Goal: Task Accomplishment & Management: Complete application form

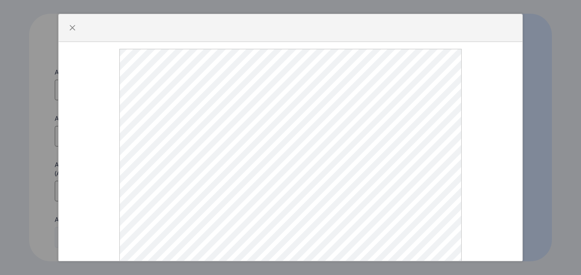
select select
click at [74, 31] on span "button" at bounding box center [72, 27] width 7 height 7
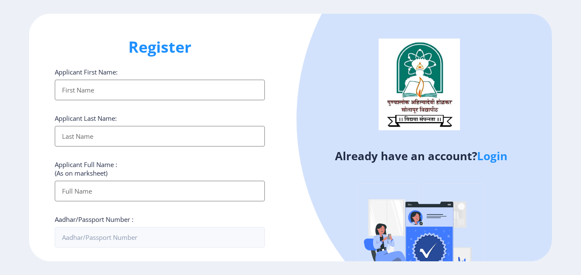
click at [95, 87] on input "Applicant First Name:" at bounding box center [160, 90] width 210 height 21
type input "GOVIND"
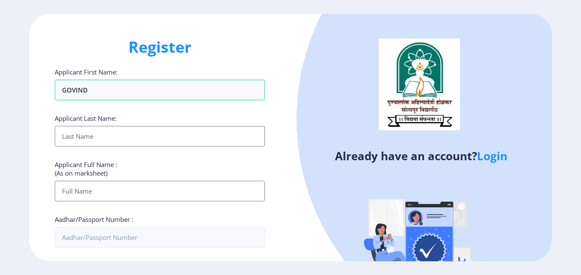
click at [64, 140] on input "Applicant First Name:" at bounding box center [160, 136] width 210 height 21
type input "KAMBLE"
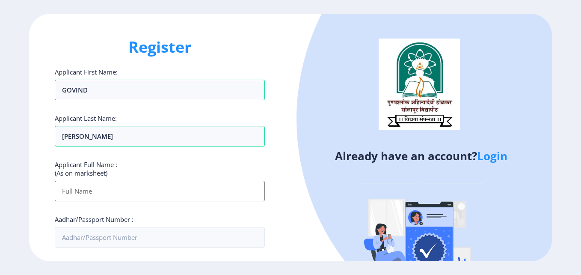
click at [67, 185] on input "Applicant First Name:" at bounding box center [160, 191] width 210 height 21
click at [188, 192] on input "Applicant First Name:" at bounding box center [160, 191] width 210 height 21
click at [89, 193] on input "Applicant First Name:" at bounding box center [160, 191] width 210 height 21
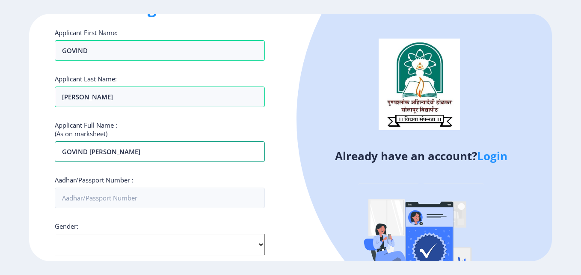
scroll to position [86, 0]
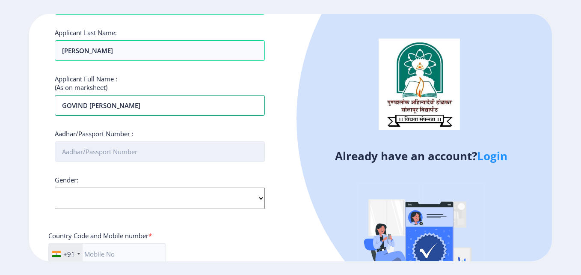
type input "GOVIND VISHNU KAMBLE"
click at [90, 151] on input "Aadhar/Passport Number :" at bounding box center [160, 151] width 210 height 21
type input "312177238022"
click at [98, 203] on select "Select Gender Male Female Other" at bounding box center [160, 198] width 210 height 21
select select "Male"
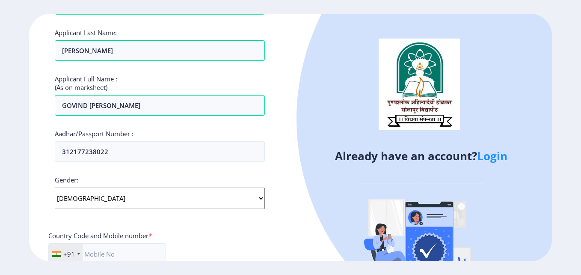
click at [55, 188] on select "Select Gender Male Female Other" at bounding box center [160, 198] width 210 height 21
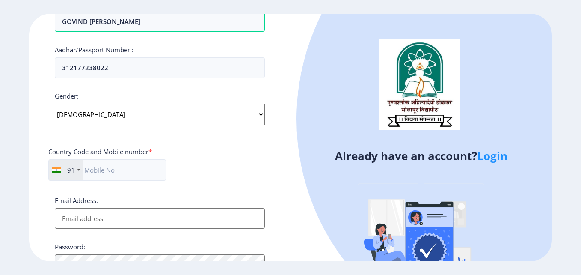
scroll to position [214, 0]
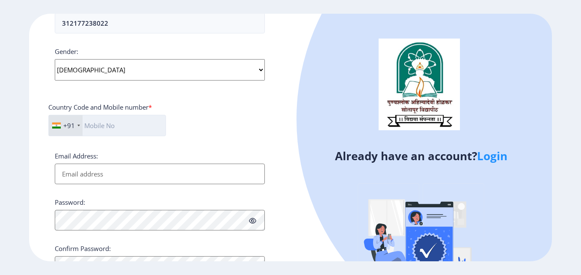
click at [106, 129] on input "text" at bounding box center [107, 125] width 118 height 21
type input "9923618628"
click at [60, 175] on input "Email Address:" at bounding box center [160, 174] width 210 height 21
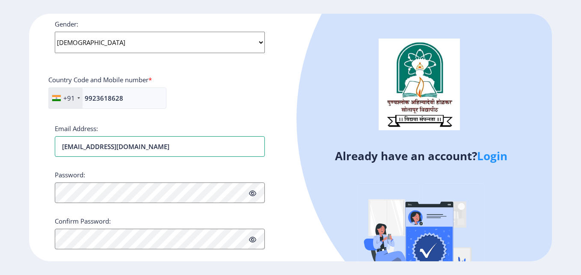
scroll to position [256, 0]
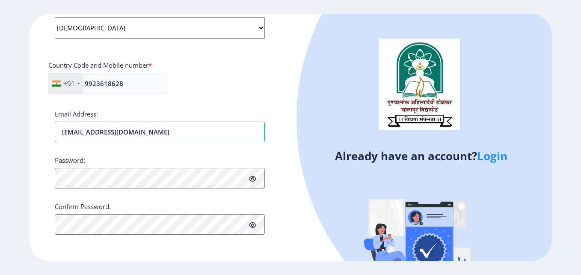
type input "[EMAIL_ADDRESS][DOMAIN_NAME]"
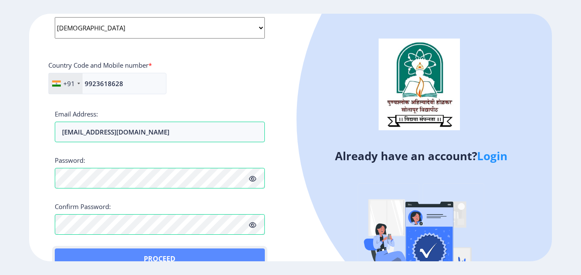
click at [70, 251] on button "Proceed" at bounding box center [160, 258] width 210 height 21
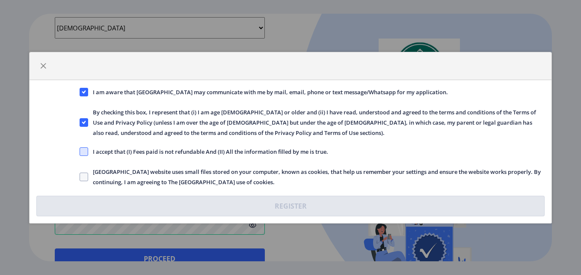
click at [83, 150] on span at bounding box center [84, 151] width 9 height 9
click at [80, 151] on input "I accept that (I) Fees paid is not refundable And (II) All the information fill…" at bounding box center [80, 151] width 0 height 0
checkbox input "true"
click at [82, 181] on label "Solapur University website uses small files stored on your computer, known as c…" at bounding box center [312, 177] width 465 height 21
click at [80, 177] on input "Solapur University website uses small files stored on your computer, known as c…" at bounding box center [80, 176] width 0 height 0
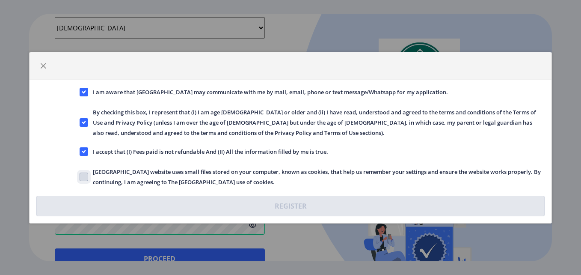
checkbox input "true"
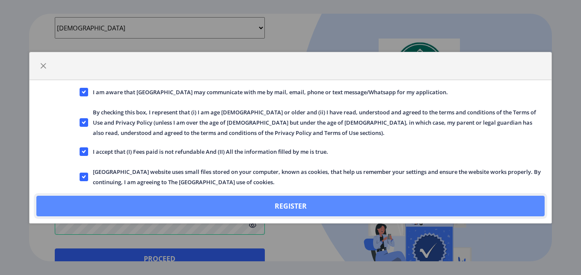
click at [289, 205] on button "Register" at bounding box center [290, 206] width 509 height 21
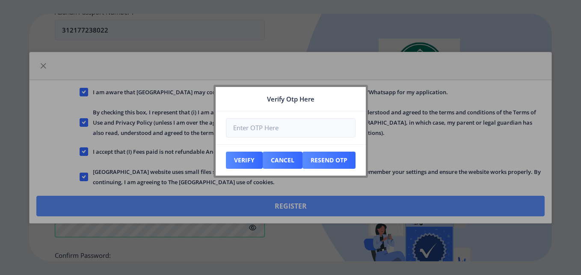
scroll to position [305, 0]
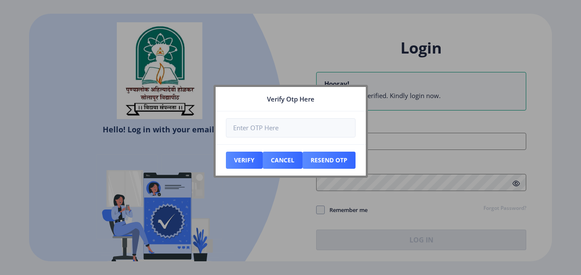
type input "[EMAIL_ADDRESS][DOMAIN_NAME]"
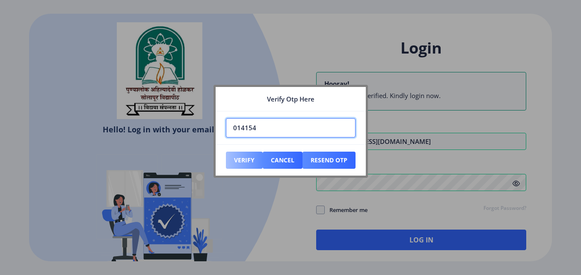
type input "014154"
click at [247, 163] on button "Verify" at bounding box center [244, 160] width 37 height 17
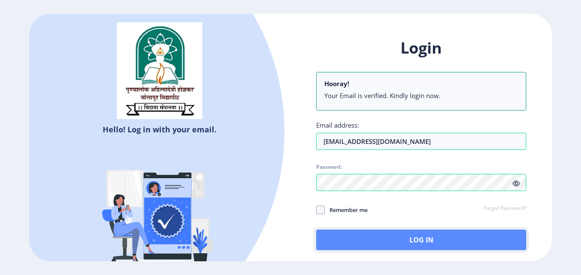
click at [401, 238] on button "Log In" at bounding box center [421, 239] width 210 height 21
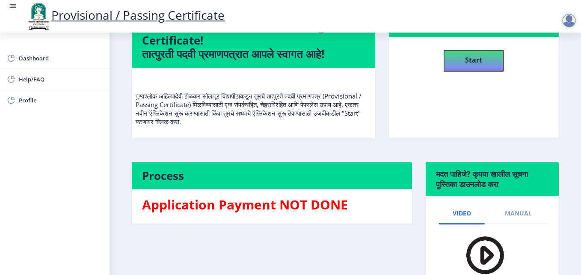
scroll to position [143, 0]
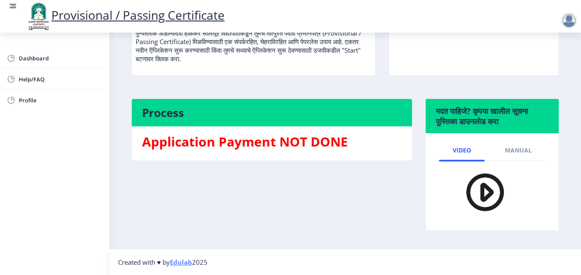
click at [482, 188] on img at bounding box center [480, 191] width 60 height 49
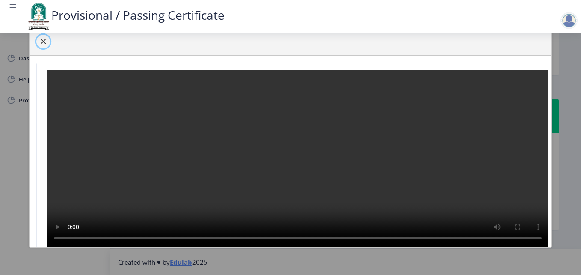
click at [41, 40] on span "button" at bounding box center [43, 41] width 7 height 7
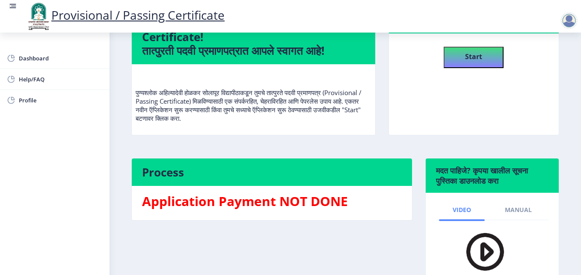
scroll to position [0, 0]
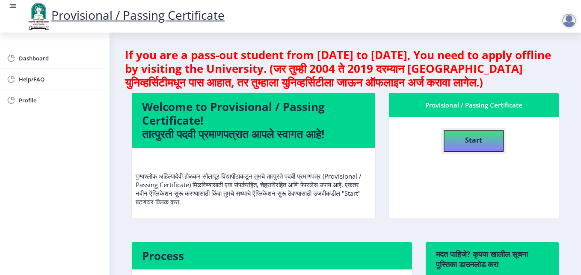
click at [471, 143] on b "Start" at bounding box center [473, 139] width 17 height 9
select select
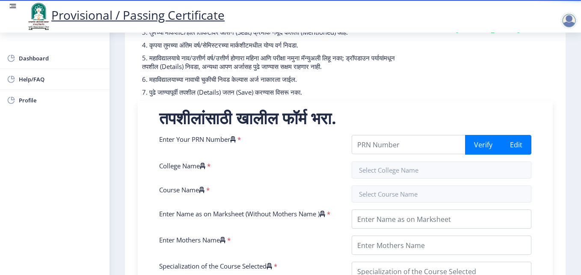
scroll to position [128, 0]
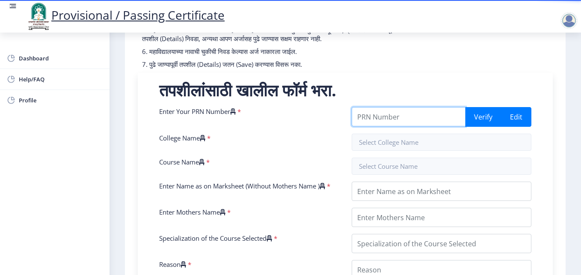
click at [376, 126] on input "Enter Your PRN Number" at bounding box center [409, 116] width 114 height 19
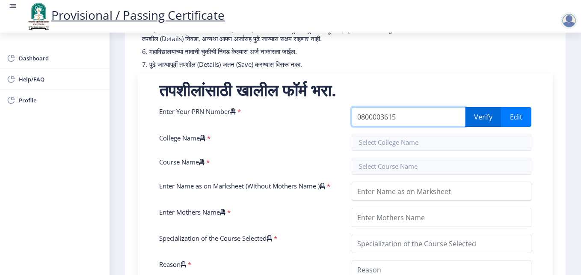
type input "0800003615"
click at [480, 123] on button "Verify" at bounding box center [483, 117] width 36 height 20
click at [478, 122] on button "Verify" at bounding box center [483, 117] width 36 height 20
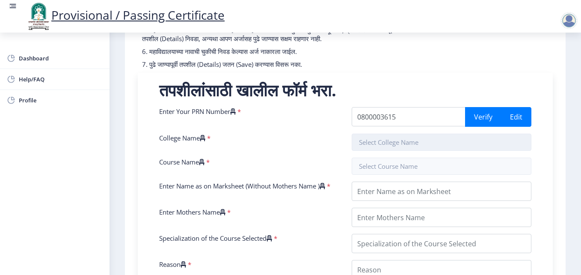
click at [369, 151] on input "text" at bounding box center [442, 142] width 180 height 17
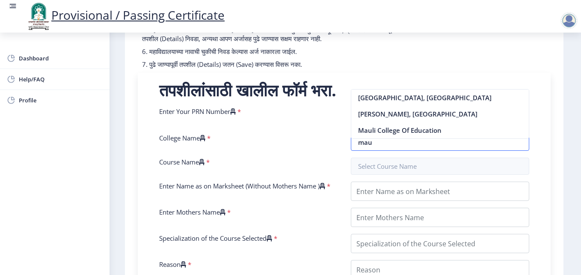
scroll to position [0, 0]
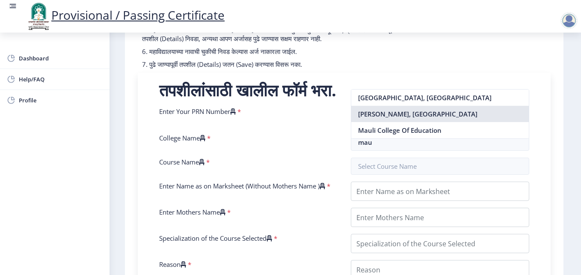
click at [400, 114] on nb-option "Mauli Mahavidyalaya, Wadala" at bounding box center [440, 114] width 178 height 16
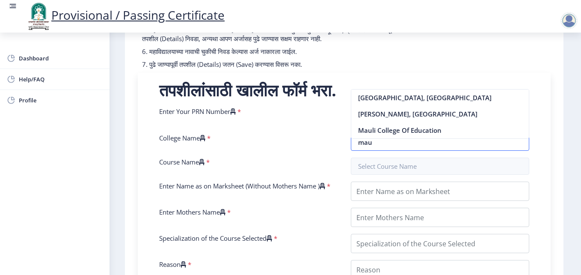
type input "Mauli Mahavidyalaya, Wadala"
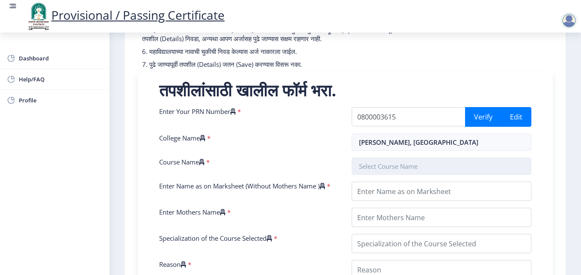
click at [379, 174] on input "text" at bounding box center [442, 166] width 180 height 17
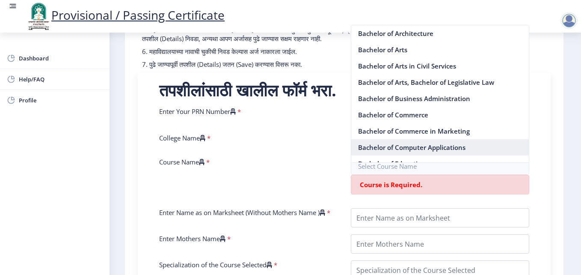
click at [400, 142] on nb-option "Bachelor of Computer Applications" at bounding box center [440, 147] width 178 height 16
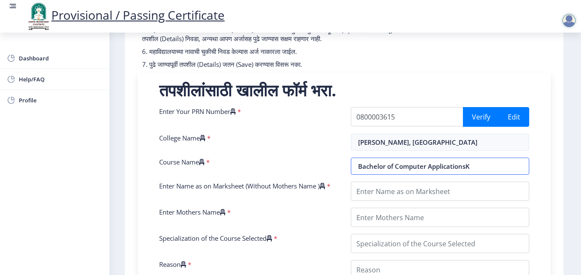
type input "Bachelor of Computer Applications"
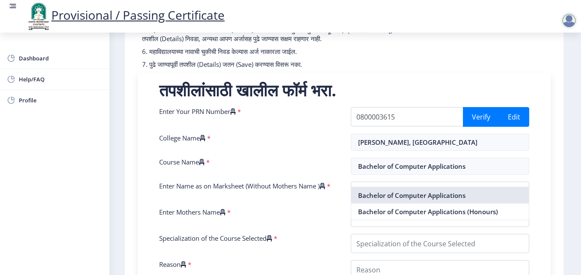
click at [373, 199] on nb-option "Bachelor of Computer Applications" at bounding box center [440, 195] width 178 height 16
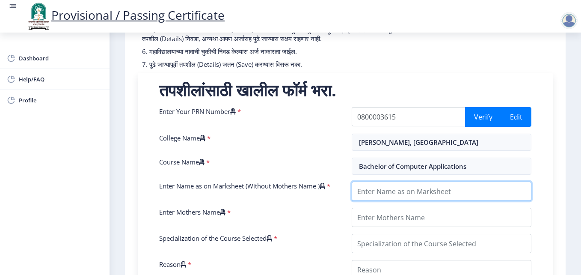
click at [367, 201] on input "Enter Name as on Marksheet (Without Mothers Name )" at bounding box center [442, 191] width 180 height 19
type input "KAMBLE GOVIND VISHNU"
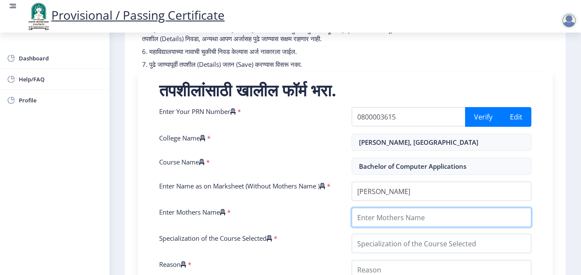
click at [376, 227] on input "Enter Mothers Name" at bounding box center [442, 217] width 180 height 19
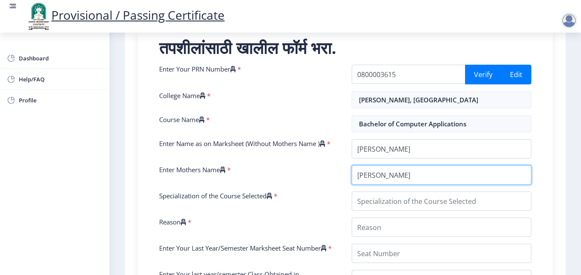
scroll to position [214, 0]
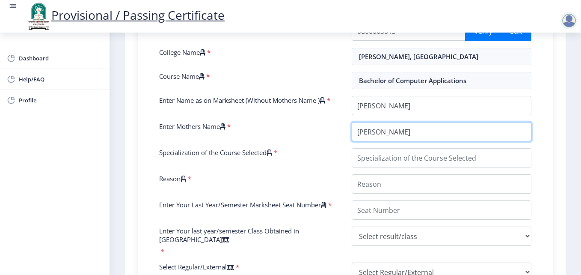
type input "LATABAI"
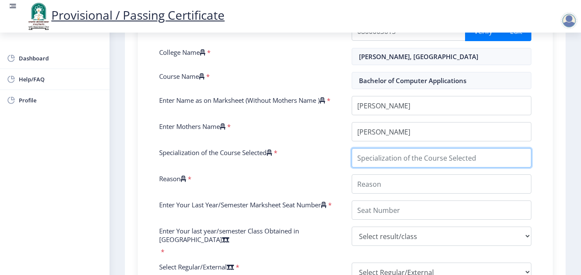
click at [384, 167] on input "Specialization of the Course Selected" at bounding box center [442, 157] width 180 height 19
click at [378, 163] on input "Specialization of the Course Selected" at bounding box center [442, 157] width 180 height 19
type input "B"
type input "C"
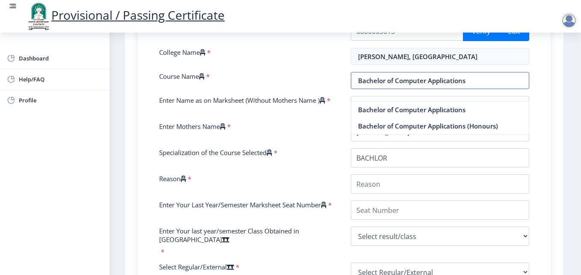
drag, startPoint x: 466, startPoint y: 92, endPoint x: 341, endPoint y: 93, distance: 125.4
click at [341, 93] on div "Enter Your PRN Number * 0800003615 Verify Edit College Name * Mauli Mahavidyala…" at bounding box center [344, 207] width 383 height 372
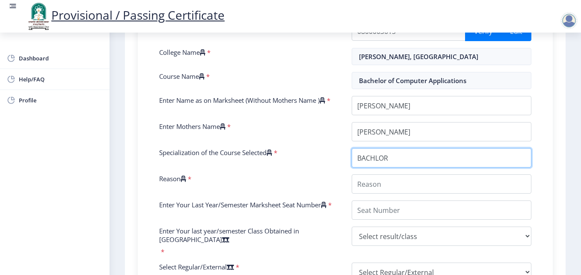
drag, startPoint x: 389, startPoint y: 168, endPoint x: 310, endPoint y: 178, distance: 79.8
click at [310, 178] on div "Enter Your PRN Number * 0800003615 Verify Edit College Name * Mauli Mahavidyala…" at bounding box center [345, 207] width 385 height 372
paste input "Bachelor of Computer Applications"
type input "Bachelor of Computer Applications"
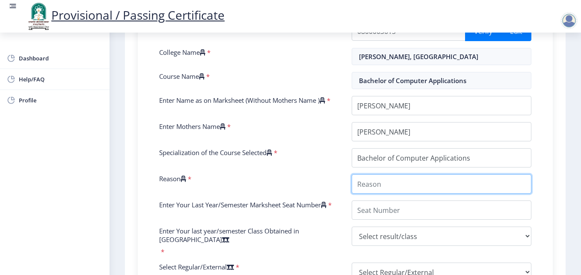
click at [394, 193] on input "Reason" at bounding box center [442, 183] width 180 height 19
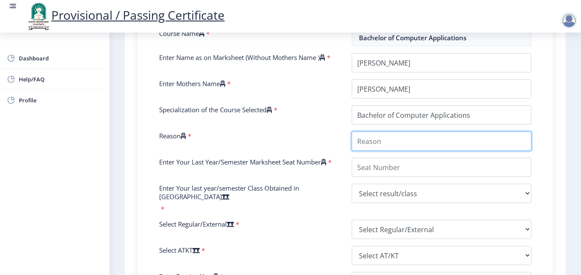
scroll to position [300, 0]
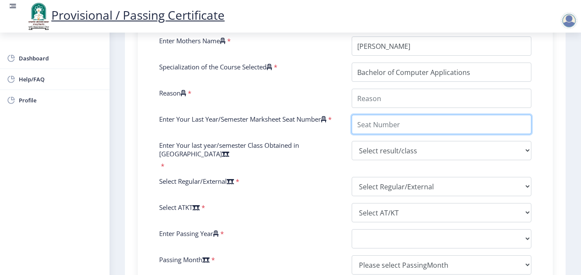
click at [370, 135] on div "Enter Your PRN Number * 0800003615 Verify Edit College Name * Mauli Mahavidyala…" at bounding box center [345, 122] width 385 height 372
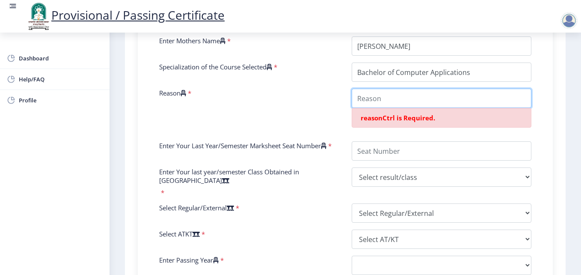
click at [375, 108] on input "Reason" at bounding box center [442, 98] width 180 height 19
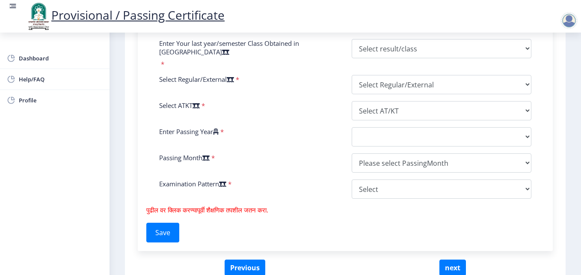
scroll to position [385, 0]
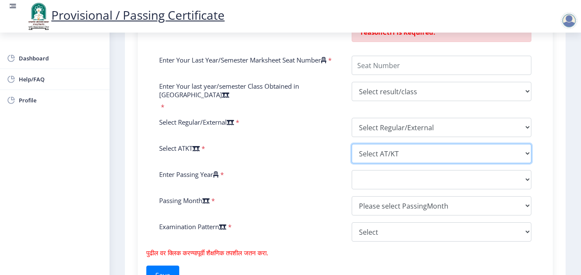
click at [486, 148] on select "Select AT/KT None ATKT" at bounding box center [442, 153] width 180 height 19
select select "ATKT"
click at [352, 144] on select "Select AT/KT None ATKT" at bounding box center [442, 153] width 180 height 19
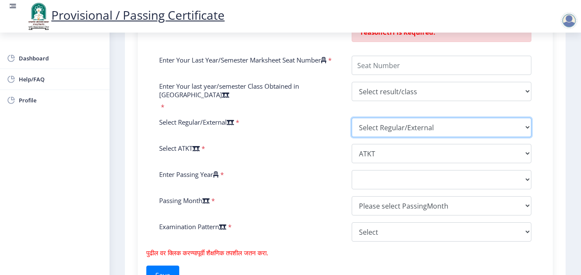
click at [423, 128] on select "Select Regular/External Regular External Special" at bounding box center [442, 127] width 180 height 19
select select "Regular"
click at [352, 118] on select "Select Regular/External Regular External Special" at bounding box center [442, 127] width 180 height 19
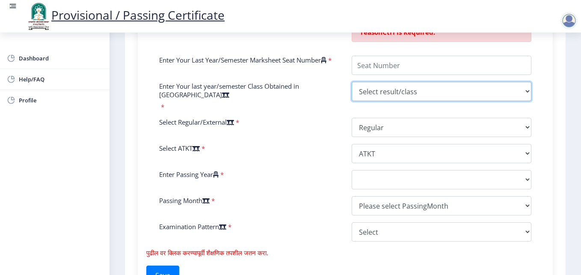
click at [402, 101] on select "Select result/class DISTINCTION FIRST CLASS HIGHER SECOND CLASS SECOND CLASS PA…" at bounding box center [442, 91] width 180 height 19
select select "FIRST CLASS"
click at [352, 92] on select "Select result/class DISTINCTION FIRST CLASS HIGHER SECOND CLASS SECOND CLASS PA…" at bounding box center [442, 91] width 180 height 19
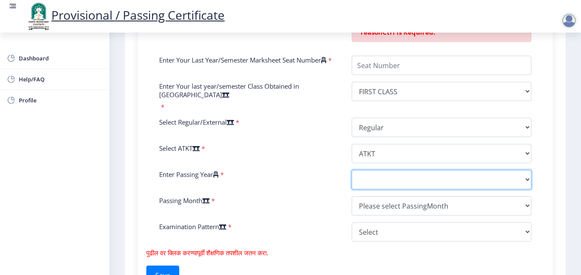
click at [379, 182] on select "2025 2024 2023 2022 2021 2020 2019 2018 2017 2016 2015 2014 2013 2012 2011 2010…" at bounding box center [442, 179] width 180 height 19
select select "2013"
click at [352, 170] on select "2025 2024 2023 2022 2021 2020 2019 2018 2017 2016 2015 2014 2013 2012 2011 2010…" at bounding box center [442, 179] width 180 height 19
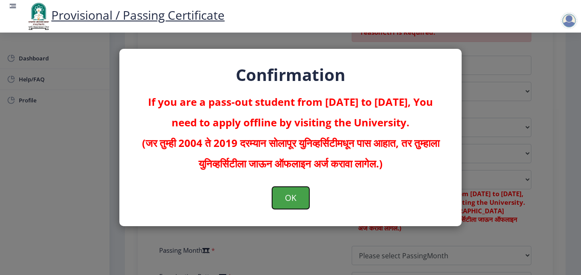
click at [297, 198] on button "OK" at bounding box center [290, 198] width 37 height 22
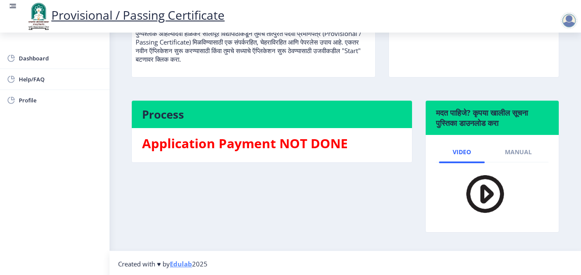
scroll to position [143, 0]
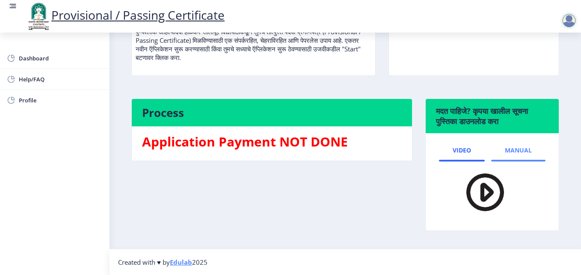
click at [519, 150] on span "Manual" at bounding box center [518, 150] width 27 height 7
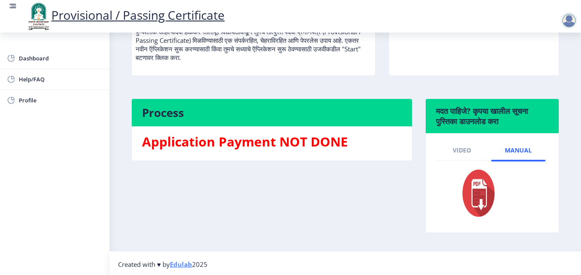
click at [476, 202] on img at bounding box center [473, 192] width 47 height 51
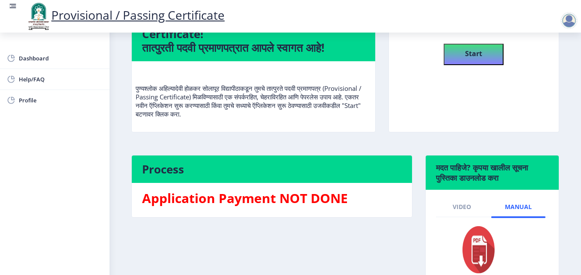
scroll to position [0, 0]
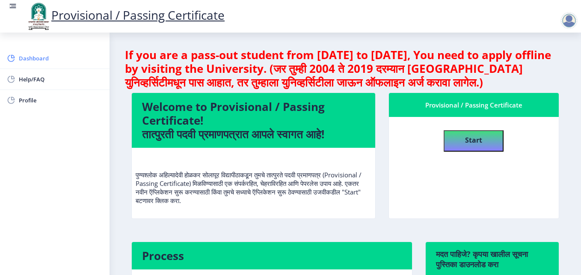
click at [30, 59] on span "Dashboard" at bounding box center [61, 58] width 84 height 10
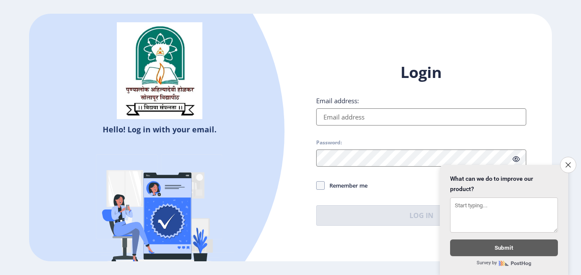
click at [335, 119] on input "Email address:" at bounding box center [421, 116] width 210 height 17
type input "[EMAIL_ADDRESS][DOMAIN_NAME]"
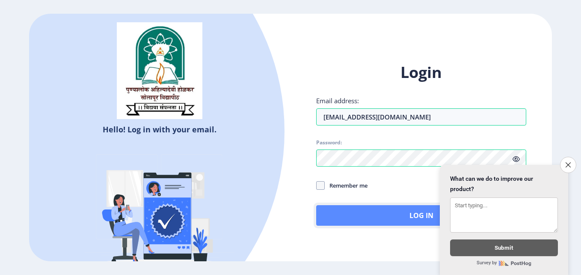
click at [350, 211] on button "Log In" at bounding box center [421, 215] width 210 height 21
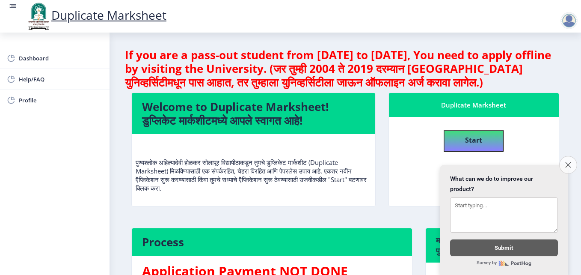
click at [570, 162] on icon "Close survey" at bounding box center [569, 165] width 6 height 6
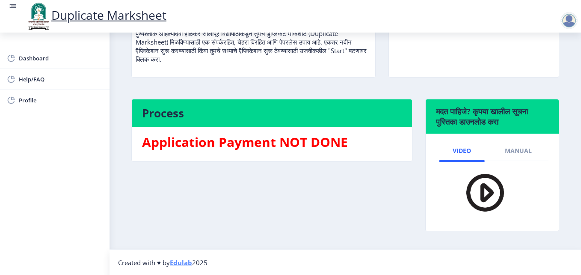
scroll to position [129, 0]
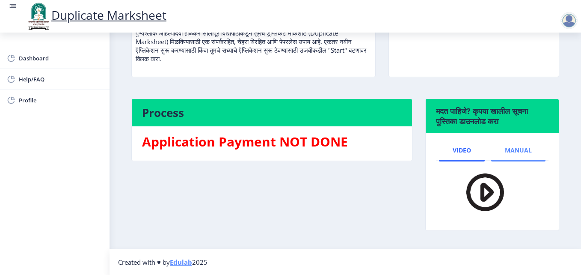
click at [512, 147] on span "Manual" at bounding box center [518, 150] width 27 height 7
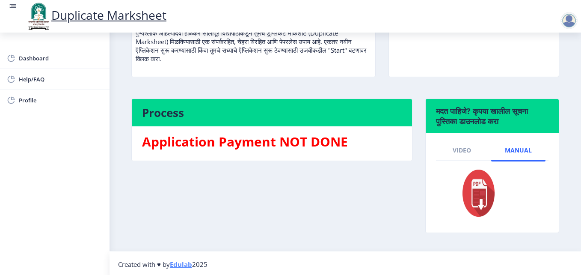
click at [481, 201] on img at bounding box center [473, 192] width 47 height 51
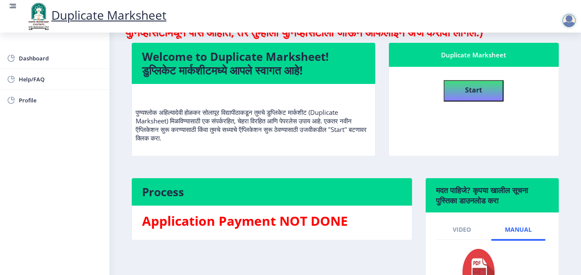
scroll to position [0, 0]
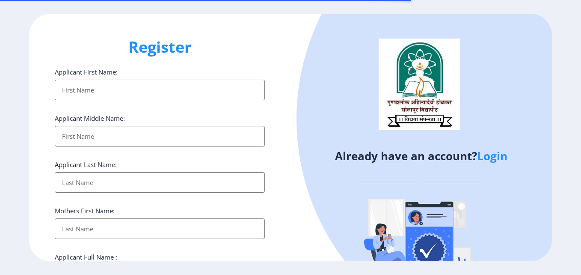
select select
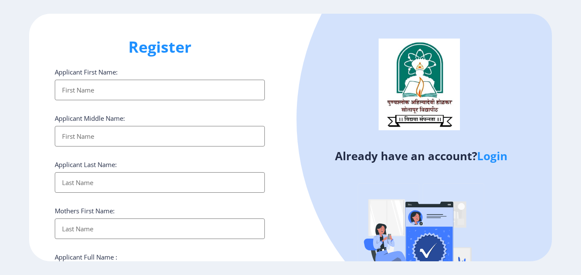
click at [82, 97] on input "Applicant First Name:" at bounding box center [160, 90] width 210 height 21
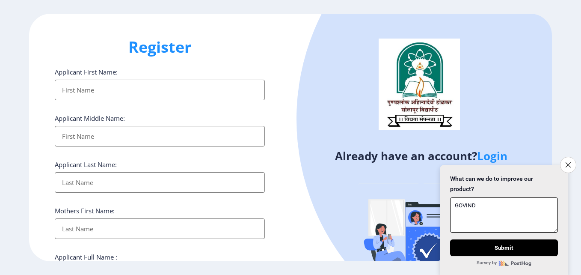
type textarea "GOVIND"
click at [83, 92] on input "Applicant First Name:" at bounding box center [160, 90] width 210 height 21
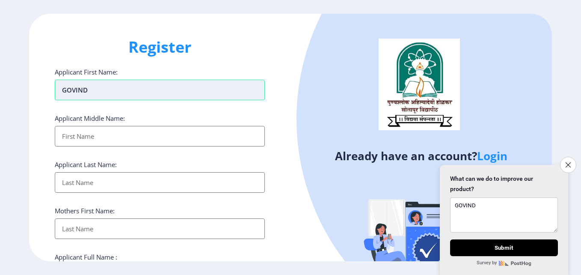
type input "GOVIND"
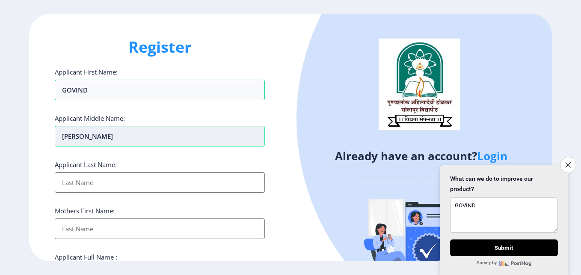
click at [105, 134] on input "KAMBLE" at bounding box center [160, 136] width 210 height 21
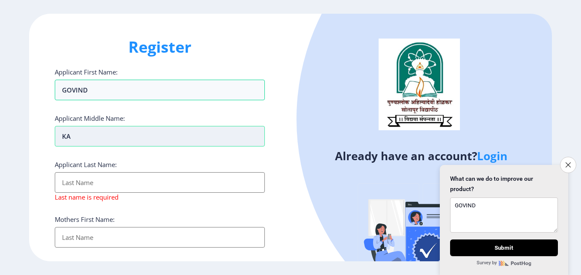
type input "K"
type input "VISHNU"
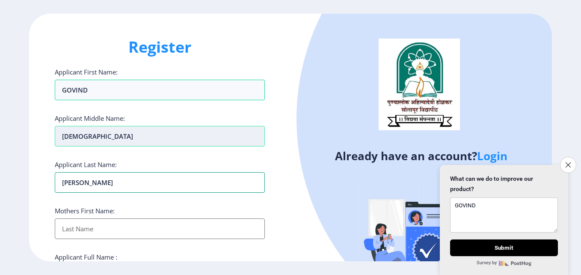
type input "KAMBLE"
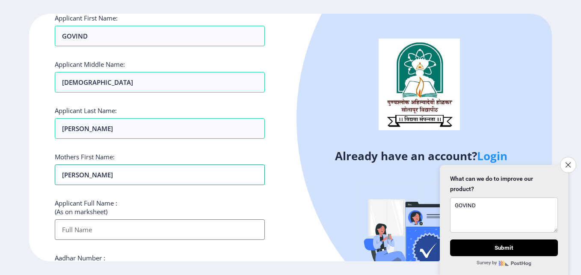
scroll to position [128, 0]
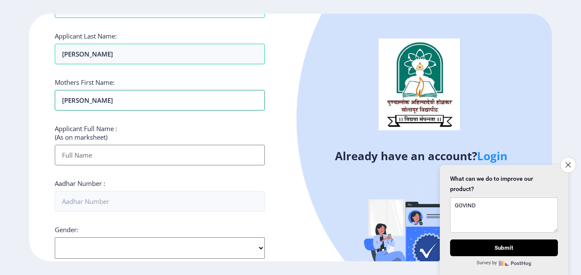
type input "LATABAI"
click at [65, 160] on input "Applicant First Name:" at bounding box center [160, 155] width 210 height 21
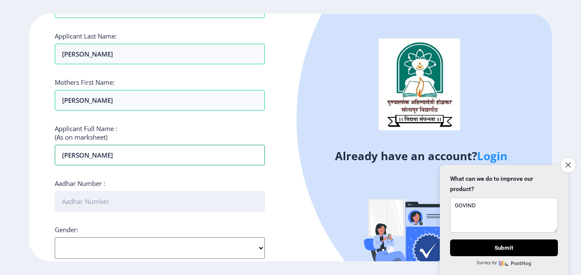
type input "KAMBLE GOVIND VISHNU"
click at [98, 202] on input "Aadhar Number :" at bounding box center [160, 201] width 210 height 21
type input "312177238022"
click at [134, 247] on select "Select Gender Male Female Other" at bounding box center [160, 247] width 210 height 21
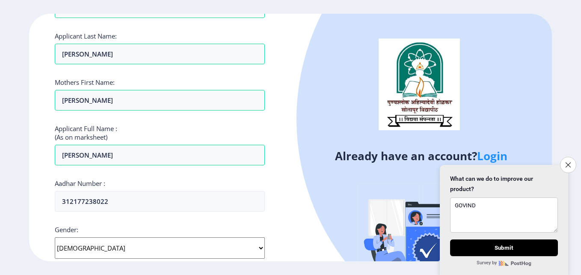
click at [55, 237] on select "Select Gender Male Female Other" at bounding box center [160, 247] width 210 height 21
click at [116, 243] on select "Select Gender Male Female Other" at bounding box center [160, 247] width 210 height 21
select select "Male"
click at [55, 237] on select "Select Gender Male Female Other" at bounding box center [160, 247] width 210 height 21
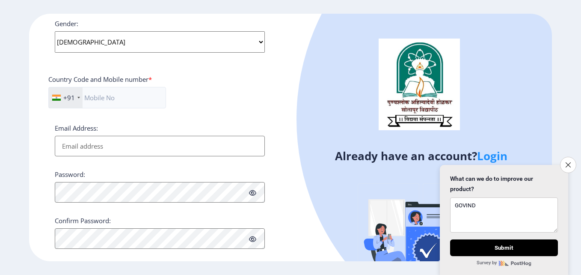
scroll to position [342, 0]
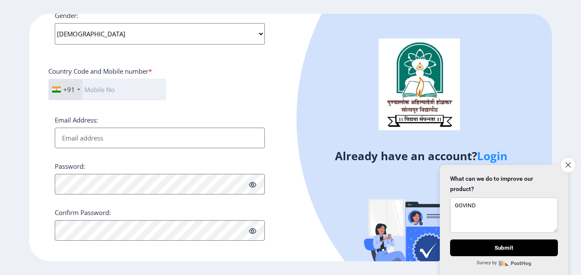
click at [119, 96] on input "text" at bounding box center [107, 89] width 118 height 21
type input "9923618628"
type input "[EMAIL_ADDRESS][DOMAIN_NAME]"
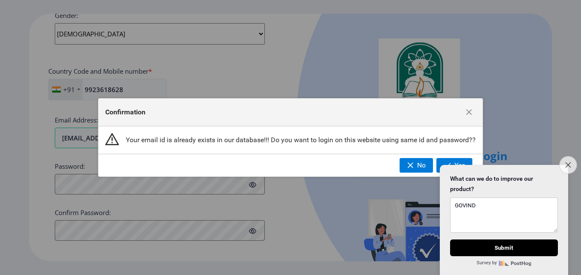
click at [567, 162] on icon "Close survey" at bounding box center [569, 165] width 6 height 6
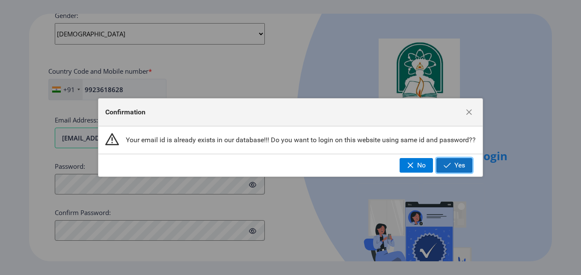
click at [456, 162] on span "Yes" at bounding box center [460, 165] width 11 height 8
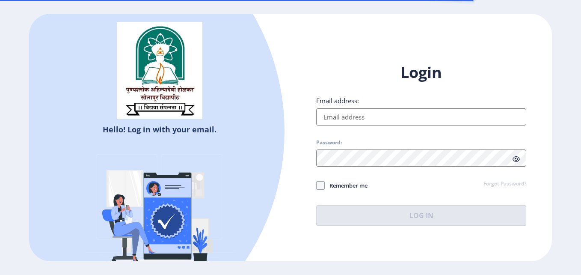
click at [348, 118] on input "Email address:" at bounding box center [421, 116] width 210 height 17
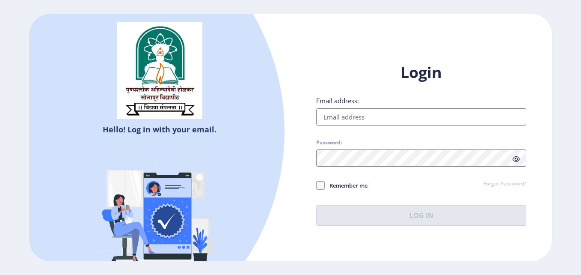
type input "[EMAIL_ADDRESS][DOMAIN_NAME]"
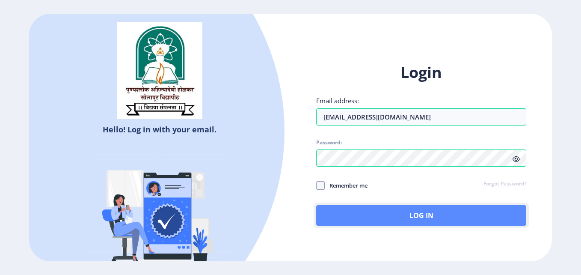
click at [382, 216] on button "Log In" at bounding box center [421, 215] width 210 height 21
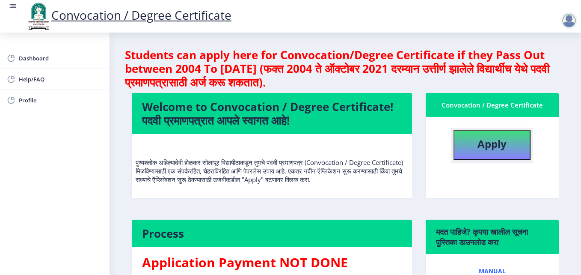
click at [476, 146] on button "Apply" at bounding box center [492, 145] width 77 height 30
select select
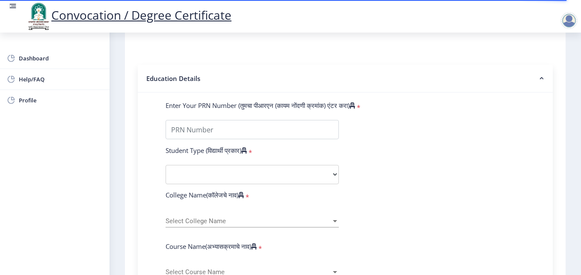
scroll to position [171, 0]
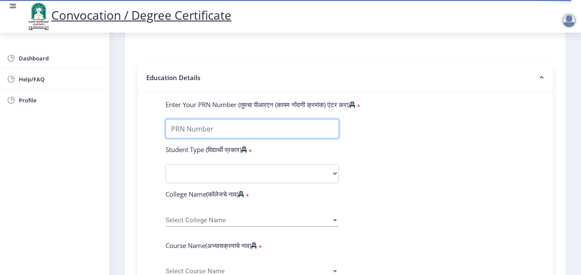
click at [201, 130] on input "Enter Your PRN Number (तुमचा पीआरएन (कायम नोंदणी क्रमांक) एंटर करा)" at bounding box center [252, 128] width 173 height 19
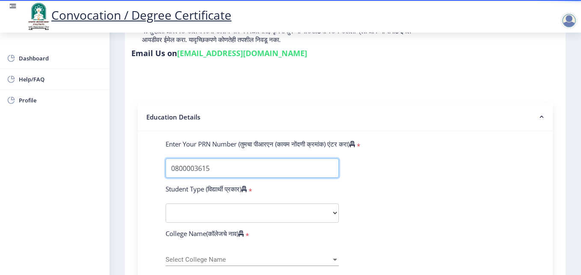
type input "0800003615"
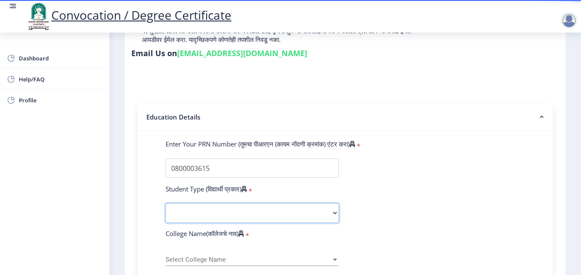
click at [209, 212] on select "Select Student Type Regular External" at bounding box center [252, 212] width 173 height 19
select select "Regular"
click at [166, 203] on select "Select Student Type Regular External" at bounding box center [252, 212] width 173 height 19
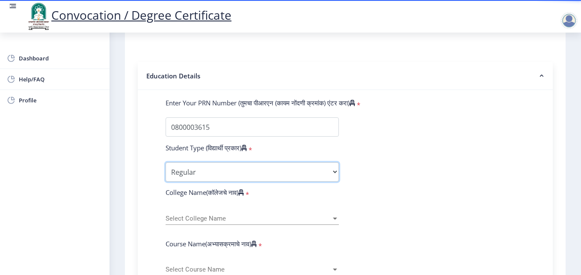
scroll to position [217, 0]
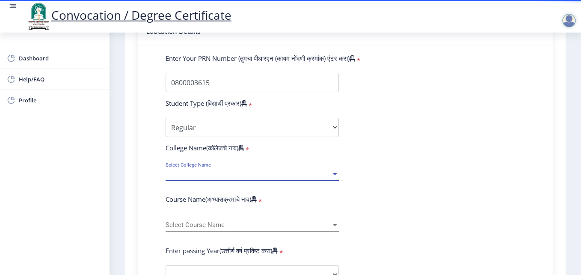
click at [210, 174] on span "Select College Name" at bounding box center [249, 173] width 166 height 7
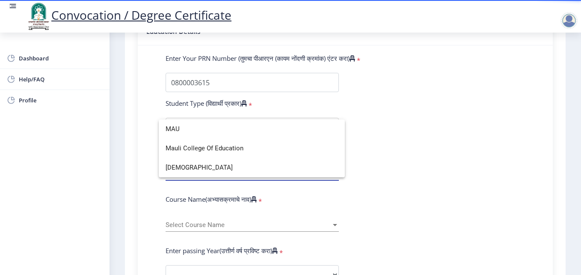
scroll to position [0, 0]
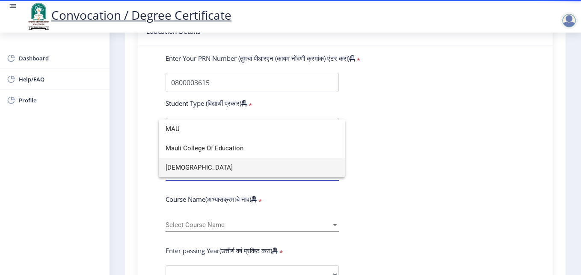
type input "MAU"
click at [218, 168] on span "Mauli Mahavidyalaya" at bounding box center [252, 167] width 173 height 19
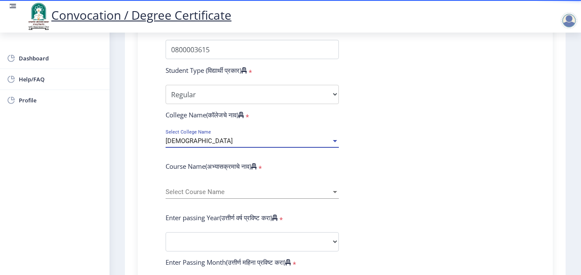
scroll to position [260, 0]
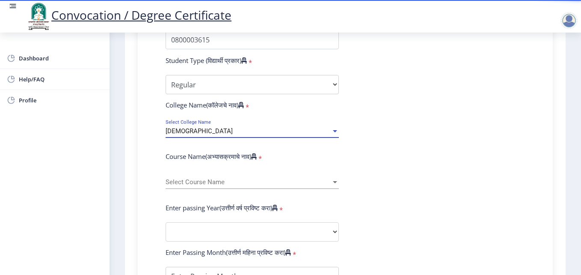
click at [227, 185] on span "Select Course Name" at bounding box center [249, 182] width 166 height 7
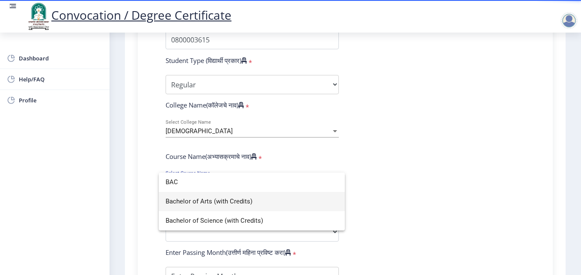
type input "BAC"
click at [430, 214] on div at bounding box center [290, 137] width 581 height 275
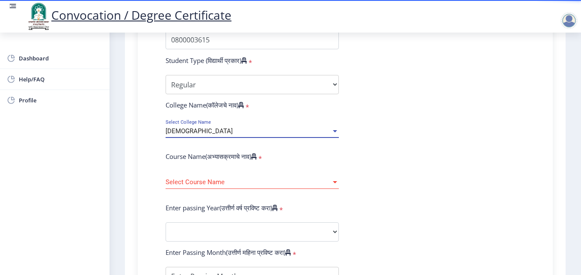
click at [205, 132] on span "Mauli Mahavidyalaya" at bounding box center [199, 131] width 67 height 8
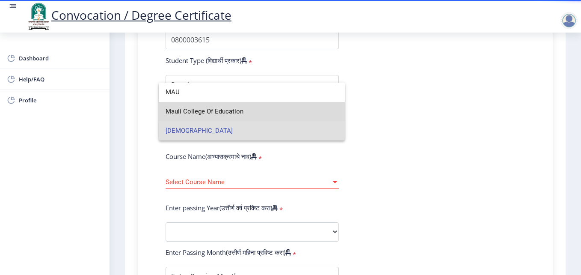
click at [209, 110] on span "Mauli College Of Education" at bounding box center [252, 111] width 173 height 19
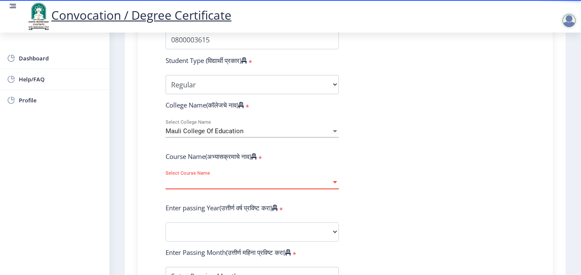
click at [207, 179] on span "Select Course Name" at bounding box center [249, 182] width 166 height 7
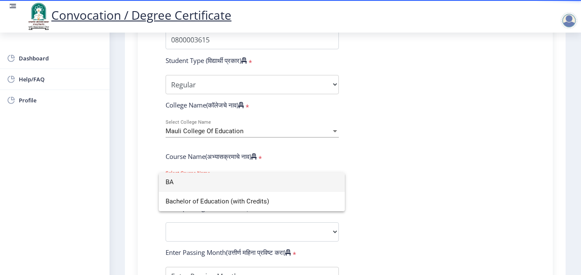
type input "B"
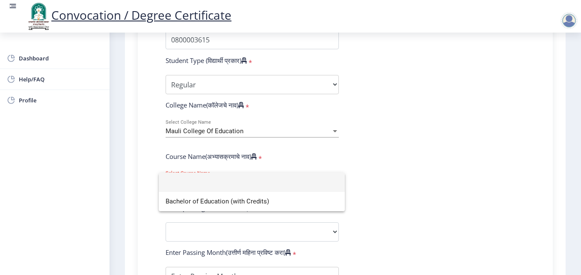
click at [226, 133] on div at bounding box center [290, 137] width 581 height 275
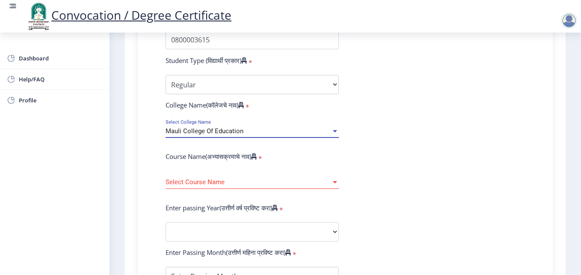
click at [212, 131] on span "Mauli College Of Education" at bounding box center [205, 131] width 78 height 8
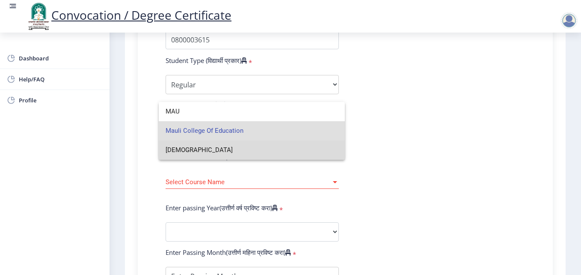
click at [201, 148] on span "Mauli Mahavidyalaya" at bounding box center [252, 149] width 173 height 19
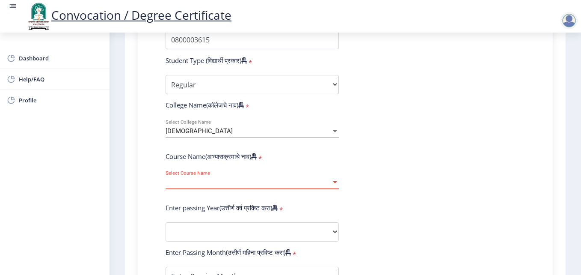
click at [193, 183] on span "Select Course Name" at bounding box center [249, 182] width 166 height 7
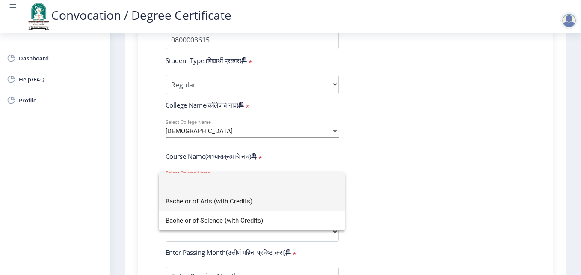
click at [206, 204] on span "Bachelor of Arts (with Credits)" at bounding box center [252, 201] width 173 height 19
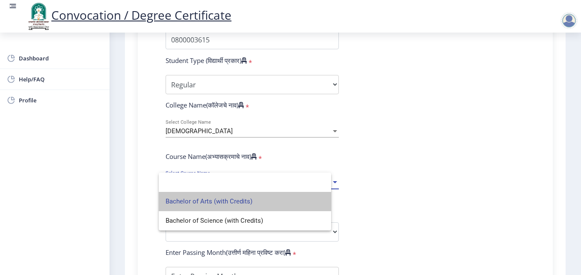
select select
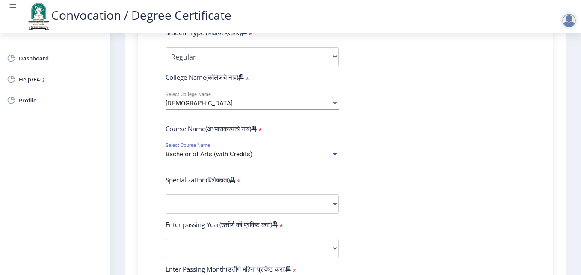
scroll to position [303, 0]
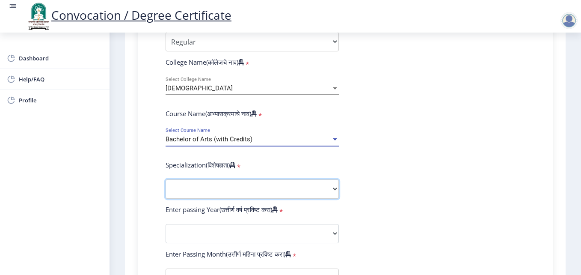
click at [205, 183] on select "Specialization English Geography Hindi Marathi Music Sanskrit Urdu Ancient Indi…" at bounding box center [252, 188] width 173 height 19
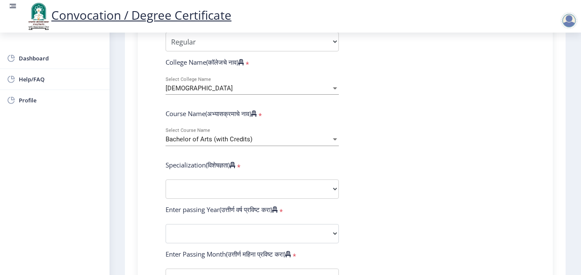
select select
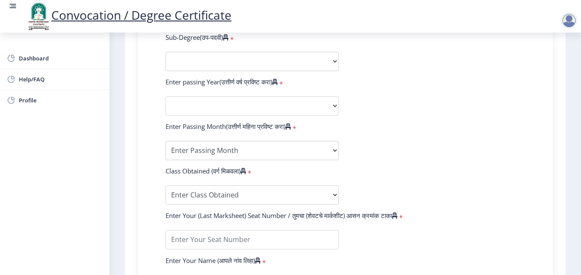
scroll to position [432, 0]
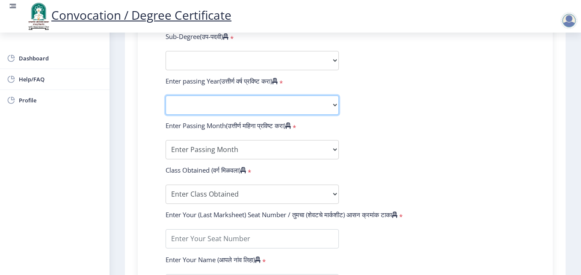
click at [218, 101] on select "2025 2024 2023 2022 2021 2020 2019 2018 2017 2016 2015 2014 2013 2012 2011 2010…" at bounding box center [252, 104] width 173 height 19
select select "2013"
click at [166, 95] on select "2025 2024 2023 2022 2021 2020 2019 2018 2017 2016 2015 2014 2013 2012 2011 2010…" at bounding box center [252, 104] width 173 height 19
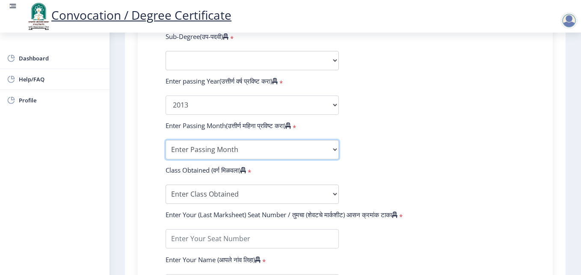
click at [198, 149] on select "Enter Passing Month March April May October November December" at bounding box center [252, 149] width 173 height 19
select select "April"
click at [166, 140] on select "Enter Passing Month March April May October November December" at bounding box center [252, 149] width 173 height 19
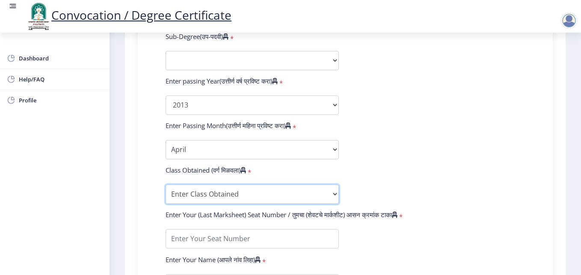
click at [195, 196] on select "Enter Class Obtained FIRST CLASS WITH DISTINCTION FIRST CLASS HIGHER SECOND CLA…" at bounding box center [252, 194] width 173 height 19
select select "FIRST CLASS"
click at [166, 185] on select "Enter Class Obtained FIRST CLASS WITH DISTINCTION FIRST CLASS HIGHER SECOND CLA…" at bounding box center [252, 194] width 173 height 19
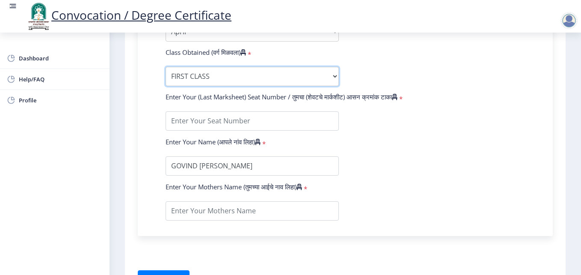
scroll to position [560, 0]
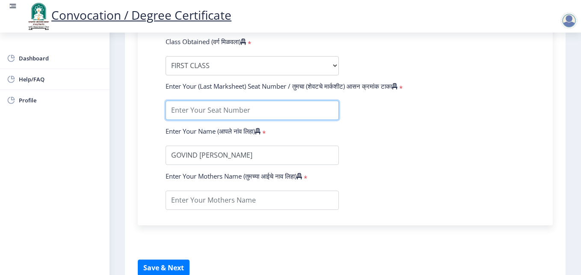
click at [196, 111] on input "textarea" at bounding box center [252, 110] width 173 height 19
type input "18104"
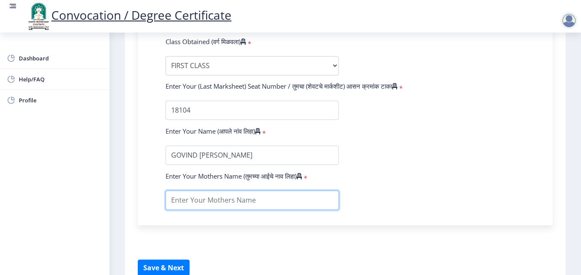
click at [193, 203] on input "textarea" at bounding box center [252, 200] width 173 height 19
type input "LATABAI"
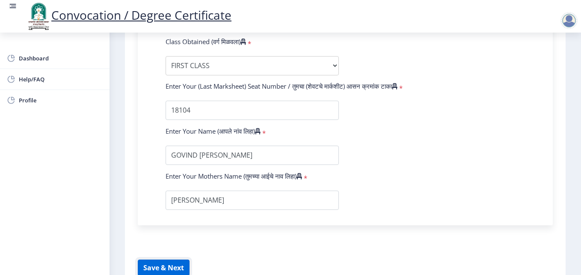
click at [172, 266] on button "Save & Next" at bounding box center [164, 267] width 52 height 16
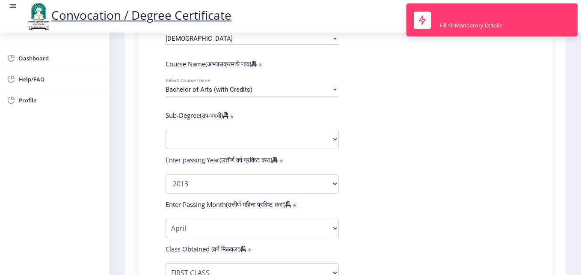
scroll to position [346, 0]
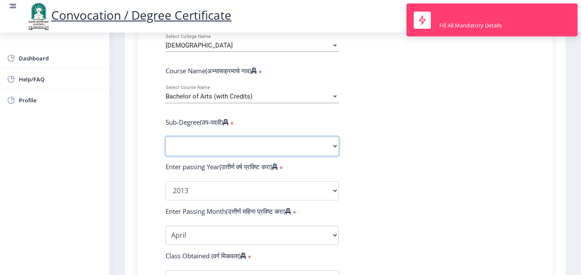
click at [289, 145] on select "Sub-Degree Other" at bounding box center [252, 146] width 173 height 19
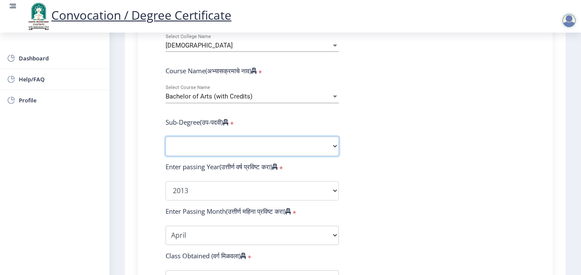
click at [202, 149] on select "Sub-Degree Other" at bounding box center [252, 146] width 173 height 19
select select
click at [200, 149] on select "Specialization English Geography Hindi Marathi Music Sanskrit Urdu Ancient Indi…" at bounding box center [252, 146] width 173 height 19
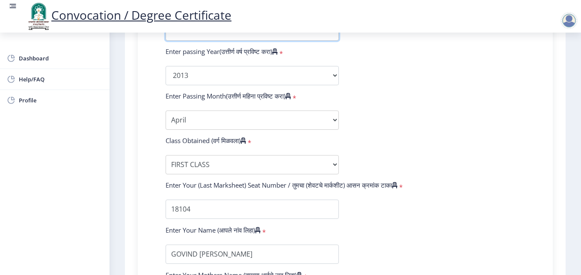
scroll to position [432, 0]
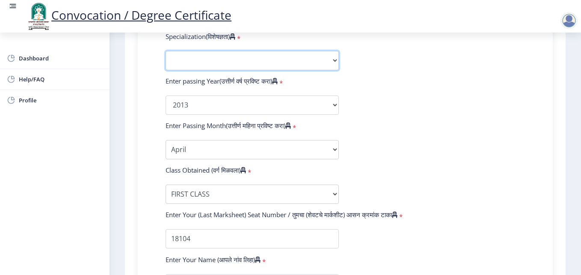
click at [220, 64] on select "Specialization English Geography Hindi Marathi Music Sanskrit Urdu Ancient Indi…" at bounding box center [252, 60] width 173 height 19
select select
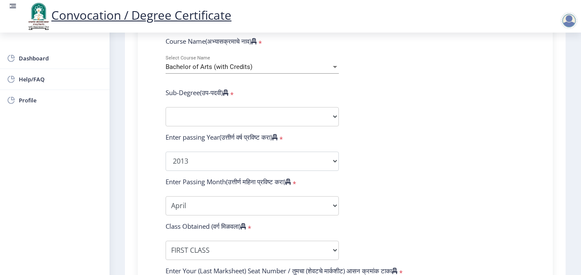
scroll to position [346, 0]
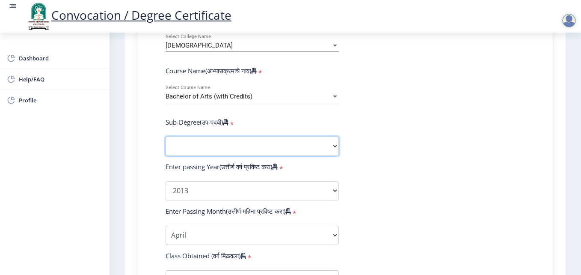
click at [220, 145] on select "Sub-Degree Other" at bounding box center [252, 146] width 173 height 19
select select
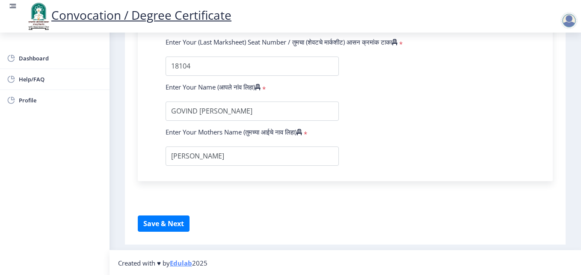
scroll to position [604, 0]
click at [154, 229] on button "Save & Next" at bounding box center [164, 223] width 52 height 16
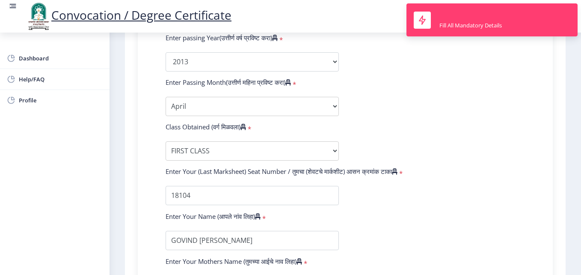
scroll to position [348, 0]
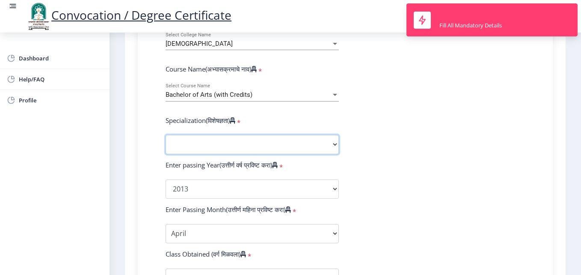
click at [241, 148] on select "Specialization English Geography Hindi Marathi Music Sanskrit Urdu Ancient Indi…" at bounding box center [252, 144] width 173 height 19
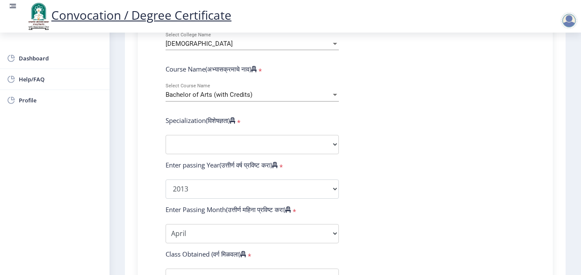
select select
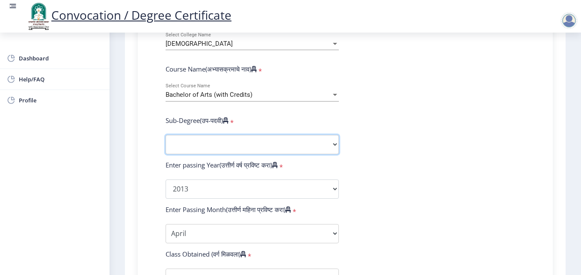
click at [216, 144] on select "Sub-Degree Other" at bounding box center [252, 144] width 173 height 19
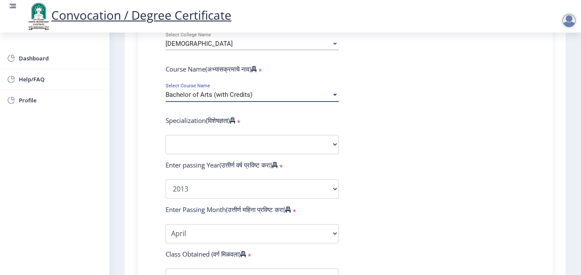
click at [224, 97] on span "Bachelor of Arts (with Credits)" at bounding box center [209, 95] width 87 height 8
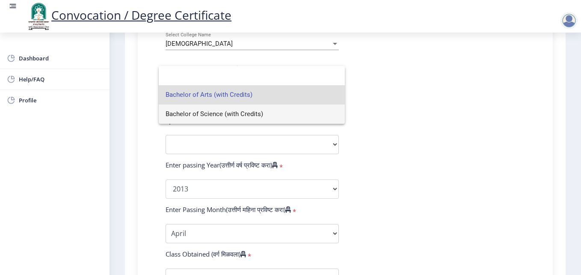
click at [216, 116] on span "Bachelor of Science (with Credits)" at bounding box center [252, 113] width 173 height 19
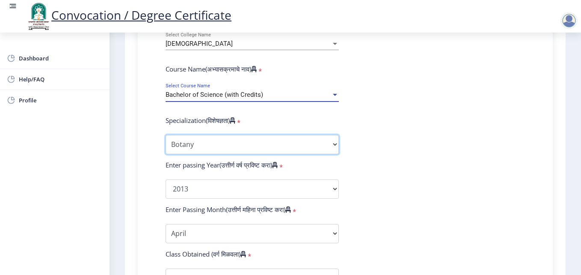
click at [214, 140] on select "Specialization Botany Chemistry Computer Science Electronics Geology Mathematic…" at bounding box center [252, 144] width 173 height 19
click at [166, 135] on select "Specialization Botany Chemistry Computer Science Electronics Geology Mathematic…" at bounding box center [252, 144] width 173 height 19
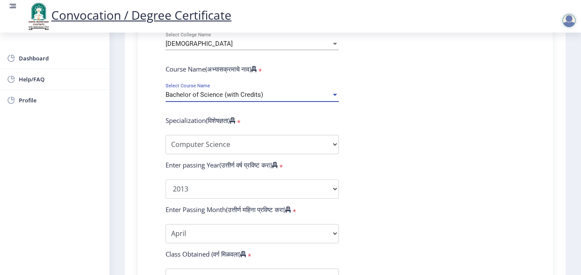
click at [244, 91] on span "Bachelor of Science (with Credits)" at bounding box center [215, 95] width 98 height 8
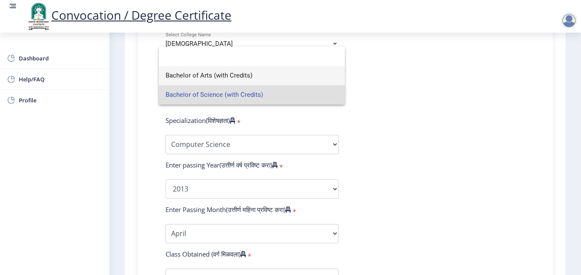
click at [214, 77] on span "Bachelor of Arts (with Credits)" at bounding box center [252, 75] width 173 height 19
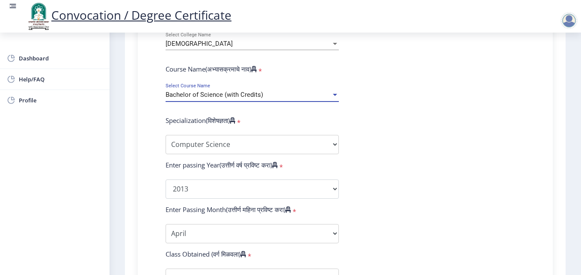
select select "English"
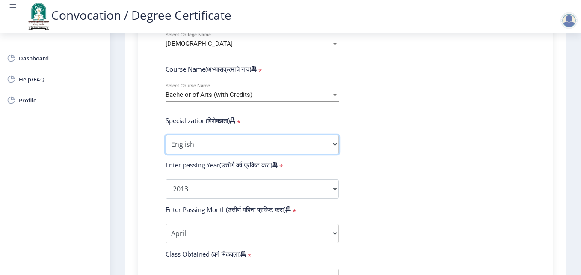
click at [205, 145] on select "Specialization English Geography Hindi Marathi Music Sanskrit Urdu Ancient Indi…" at bounding box center [252, 144] width 173 height 19
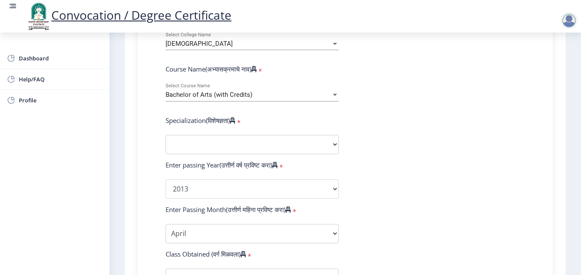
select select
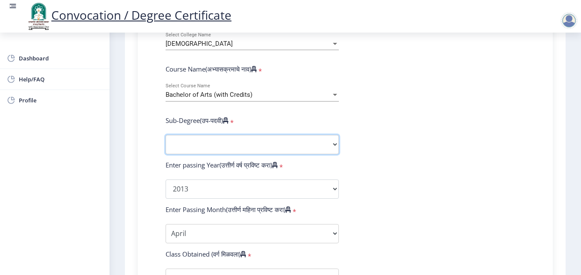
click at [213, 143] on select "Sub-Degree Other" at bounding box center [252, 144] width 173 height 19
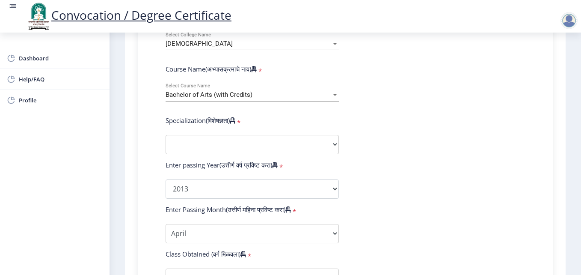
click at [235, 93] on span "Bachelor of Arts (with Credits)" at bounding box center [209, 95] width 87 height 8
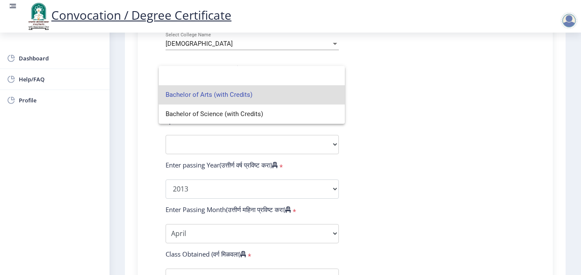
click at [235, 93] on span "Bachelor of Arts (with Credits)" at bounding box center [252, 94] width 173 height 19
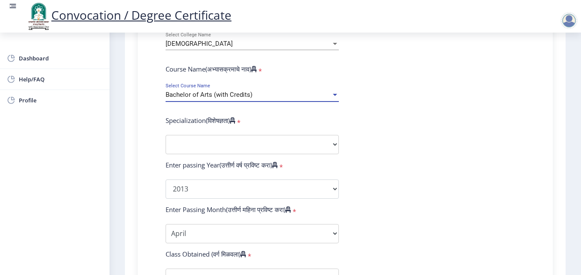
click at [235, 93] on span "Bachelor of Arts (with Credits)" at bounding box center [209, 95] width 87 height 8
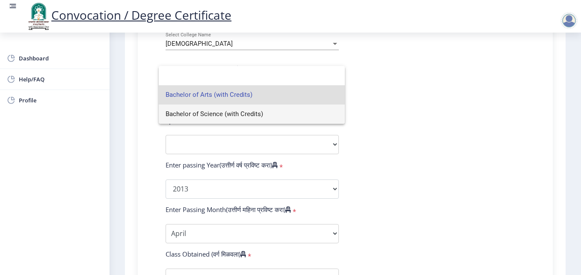
click at [217, 117] on span "Bachelor of Science (with Credits)" at bounding box center [252, 113] width 173 height 19
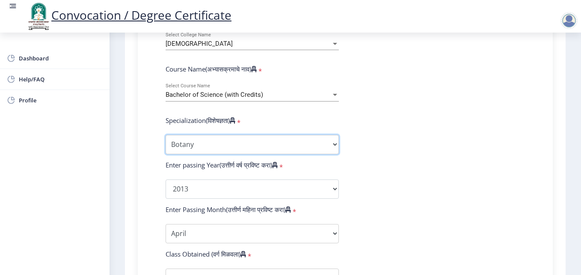
click at [207, 143] on select "Specialization Botany Chemistry Computer Science Electronics Geology Mathematic…" at bounding box center [252, 144] width 173 height 19
select select "Computer Science"
click at [166, 135] on select "Specialization Botany Chemistry Computer Science Electronics Geology Mathematic…" at bounding box center [252, 144] width 173 height 19
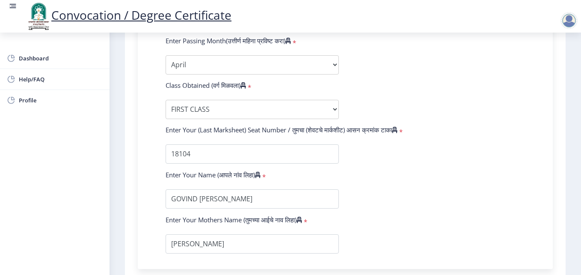
scroll to position [562, 0]
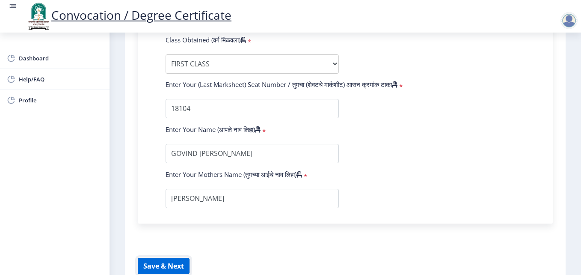
click at [164, 267] on button "Save & Next" at bounding box center [164, 266] width 52 height 16
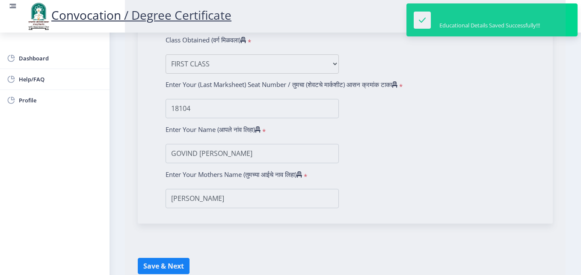
select select
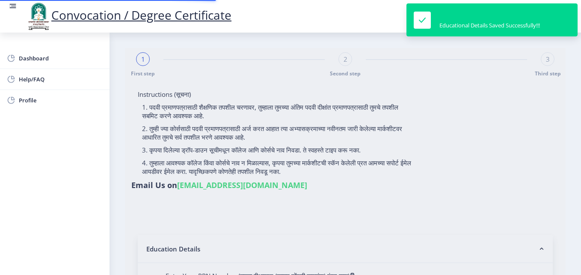
type input "0800003615"
select select "Regular"
select select "2013"
select select "April"
select select "FIRST CLASS"
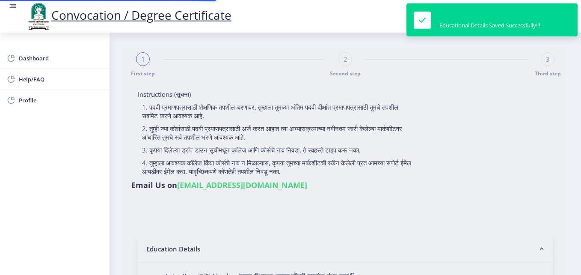
type input "18104"
type input "LATABAI"
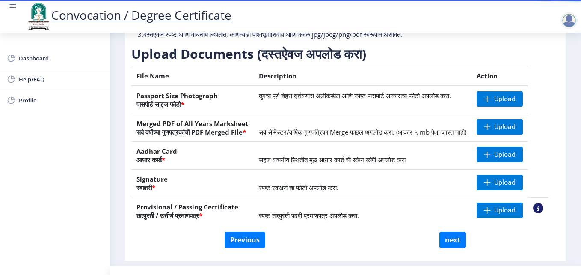
scroll to position [158, 0]
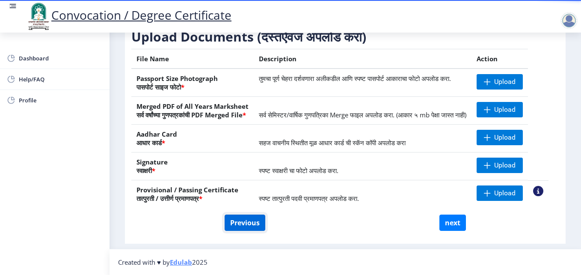
click at [241, 225] on button "Previous" at bounding box center [245, 222] width 41 height 16
select select "Regular"
select select "Computer Science"
select select "2013"
select select "April"
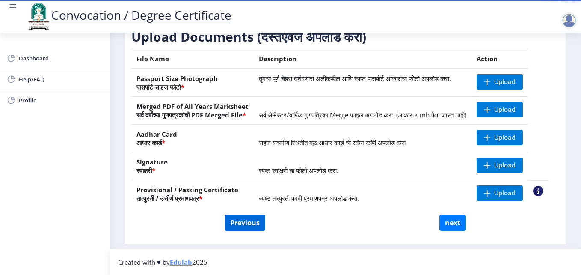
select select "FIRST CLASS"
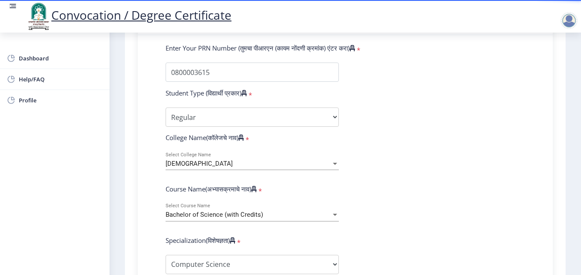
scroll to position [243, 0]
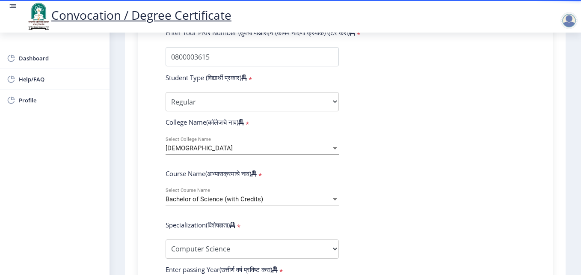
click at [275, 147] on div "Mauli Mahavidyalaya" at bounding box center [249, 148] width 166 height 7
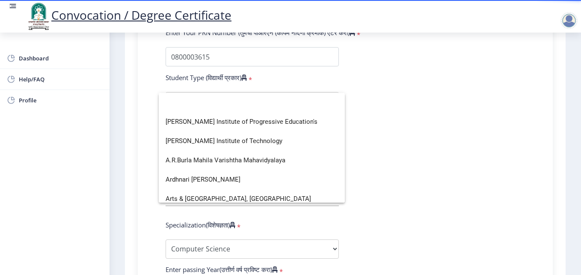
scroll to position [0, 0]
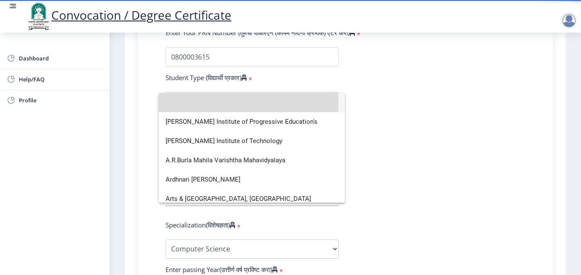
click at [187, 103] on input at bounding box center [252, 102] width 173 height 19
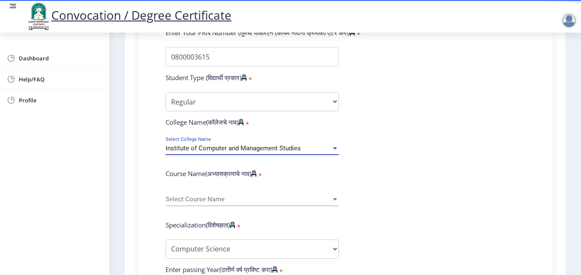
click at [216, 147] on span "Institute of Computer and Management Studies" at bounding box center [233, 148] width 135 height 8
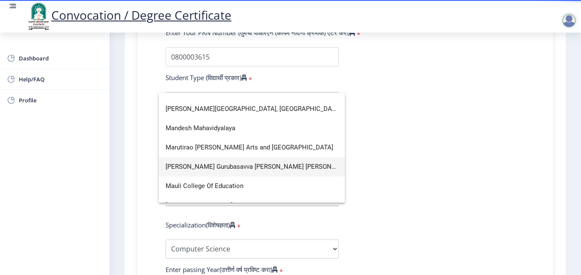
scroll to position [1327, 0]
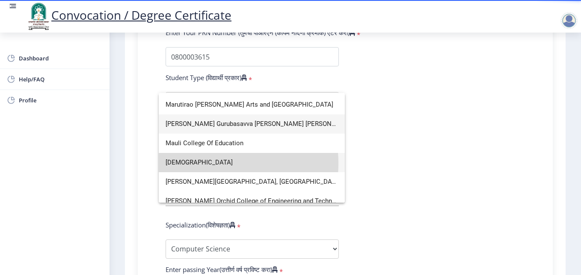
click at [207, 163] on span "Mauli Mahavidyalaya" at bounding box center [252, 162] width 173 height 19
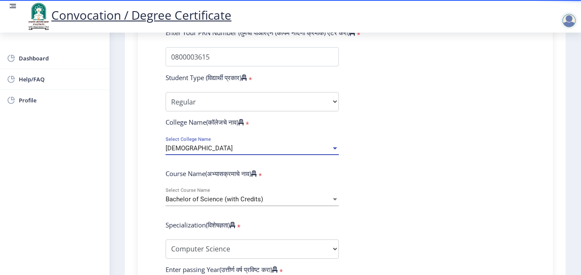
click at [205, 197] on span "Bachelor of Science (with Credits)" at bounding box center [215, 199] width 98 height 8
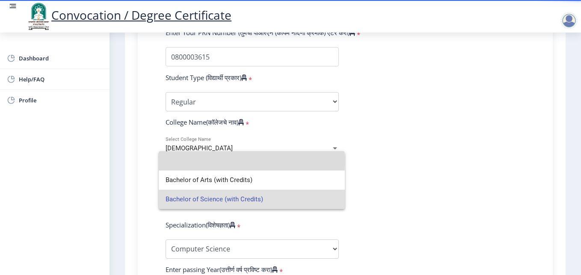
click at [191, 161] on input at bounding box center [252, 160] width 173 height 19
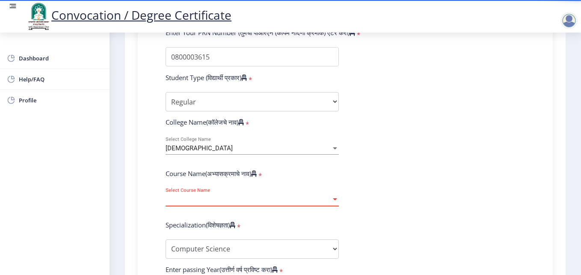
click at [194, 197] on span "Select Course Name" at bounding box center [249, 199] width 166 height 7
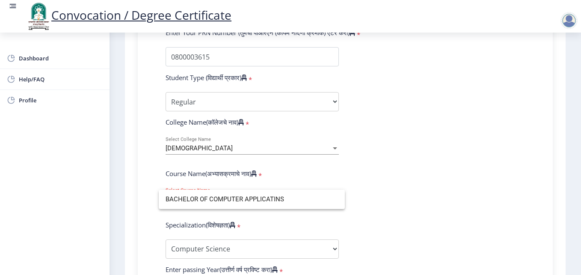
type input "BACHELOR OF COMPUTER APPLICATINS"
click at [386, 232] on div at bounding box center [290, 137] width 581 height 275
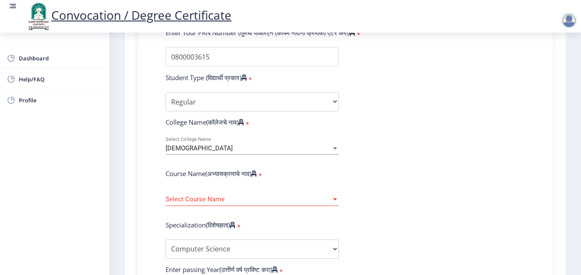
click at [232, 200] on span "Select Course Name" at bounding box center [249, 199] width 166 height 7
click at [216, 148] on span "Mauli Mahavidyalaya" at bounding box center [199, 148] width 67 height 8
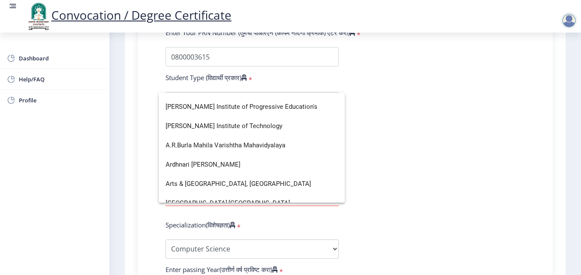
scroll to position [0, 0]
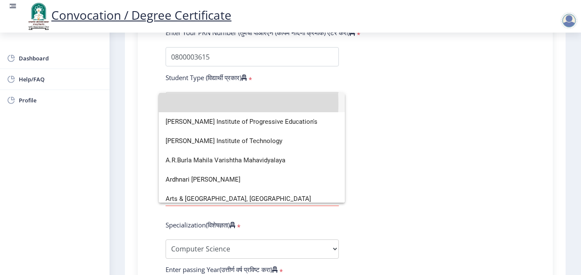
click at [175, 104] on input at bounding box center [252, 102] width 173 height 19
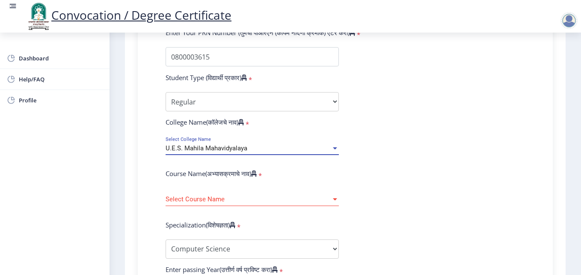
click at [193, 144] on span "U.E.S. Mahila Mahavidyalaya" at bounding box center [207, 148] width 82 height 8
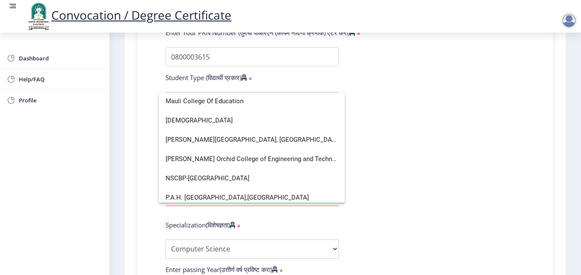
scroll to position [1370, 0]
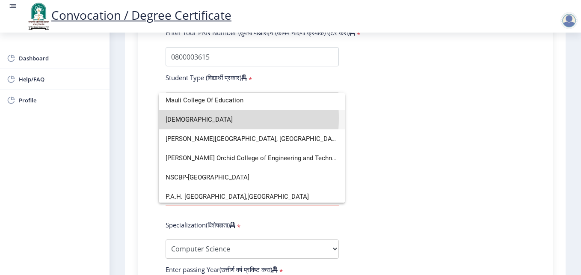
click at [199, 118] on span "Mauli Mahavidyalaya" at bounding box center [252, 119] width 173 height 19
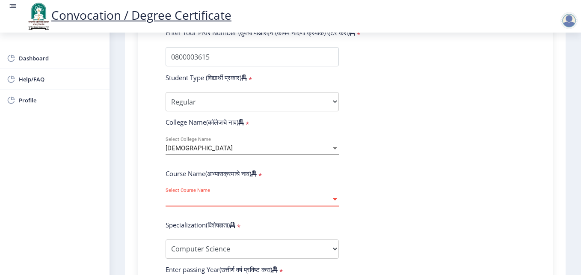
click at [229, 196] on span "Select Course Name" at bounding box center [249, 199] width 166 height 7
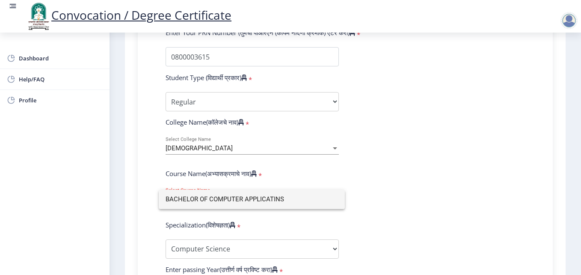
click at [276, 197] on input "BACHELOR OF COMPUTER APPLICATINS" at bounding box center [252, 199] width 173 height 19
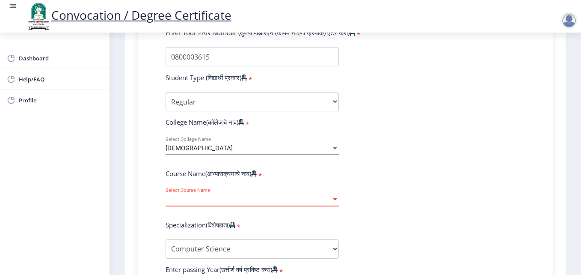
click at [321, 199] on span "Select Course Name" at bounding box center [249, 199] width 166 height 7
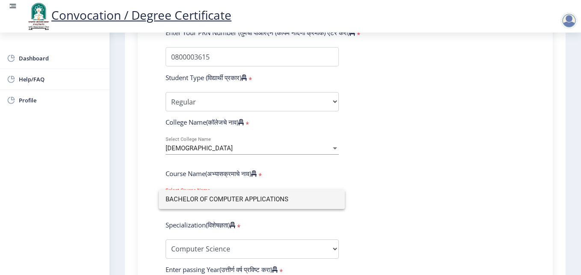
type input "BACHELOR OF COMPUTER APPLICATIONS"
click at [381, 228] on div at bounding box center [290, 137] width 581 height 275
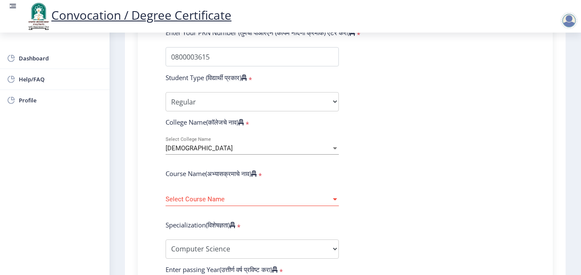
click at [309, 200] on span "Select Course Name" at bounding box center [249, 199] width 166 height 7
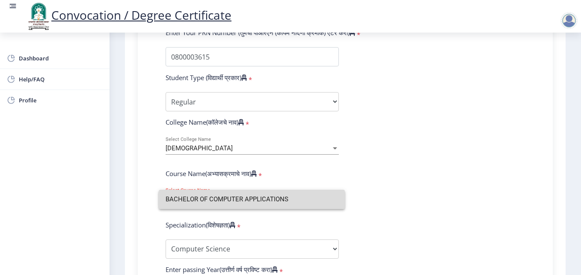
drag, startPoint x: 306, startPoint y: 203, endPoint x: 43, endPoint y: 188, distance: 262.9
click at [43, 188] on div "BACHELOR OF COMPUTER APPLICATIONS" at bounding box center [290, 137] width 581 height 275
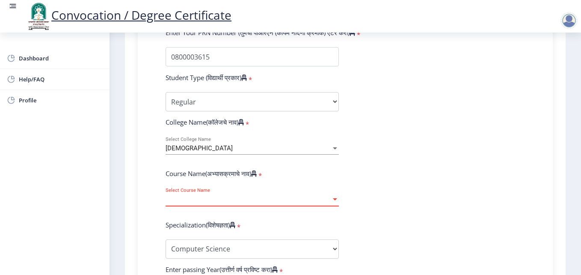
click at [209, 202] on span "Select Course Name" at bounding box center [249, 199] width 166 height 7
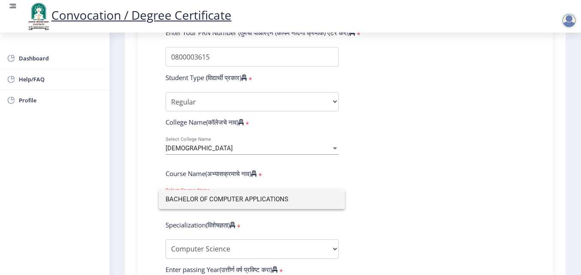
click at [399, 215] on div at bounding box center [290, 137] width 581 height 275
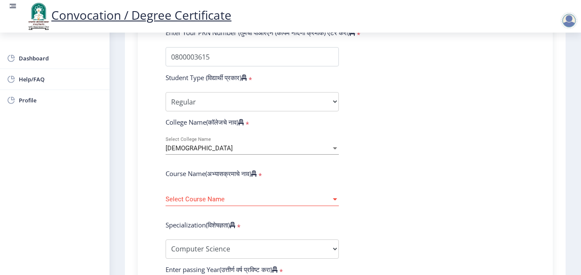
click at [277, 196] on span "Select Course Name" at bounding box center [249, 199] width 166 height 7
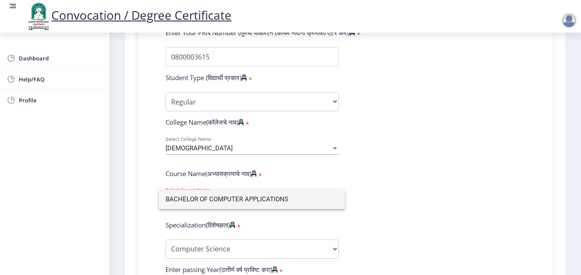
click at [324, 245] on div at bounding box center [290, 137] width 581 height 275
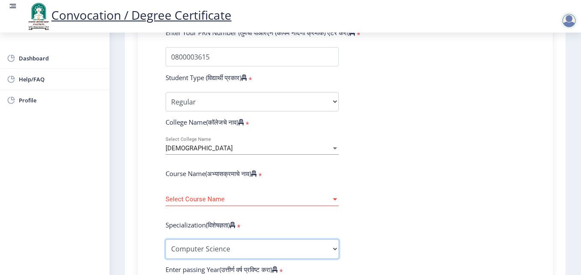
click at [303, 252] on select "Specialization Botany Chemistry Computer Science Electronics Geology Mathematic…" at bounding box center [252, 248] width 173 height 19
select select
click at [210, 196] on span "Select Course Name" at bounding box center [249, 199] width 166 height 7
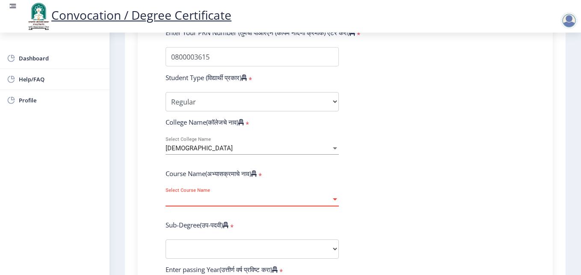
click at [279, 199] on span "Select Course Name" at bounding box center [249, 199] width 166 height 7
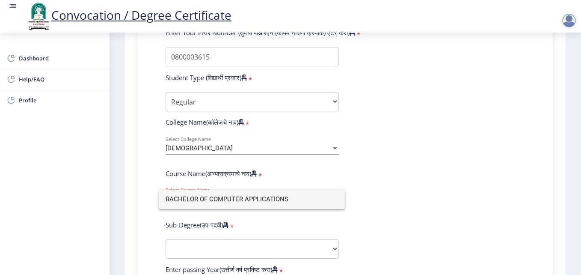
click at [288, 219] on div at bounding box center [290, 137] width 581 height 275
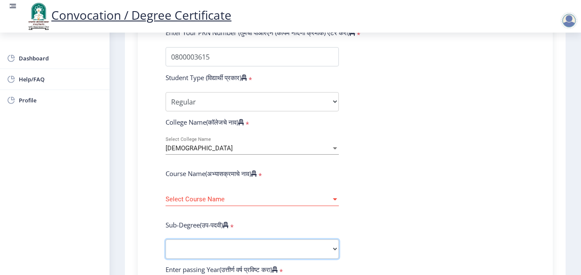
click at [209, 242] on select "Sub-Degree Other" at bounding box center [252, 248] width 173 height 19
select select
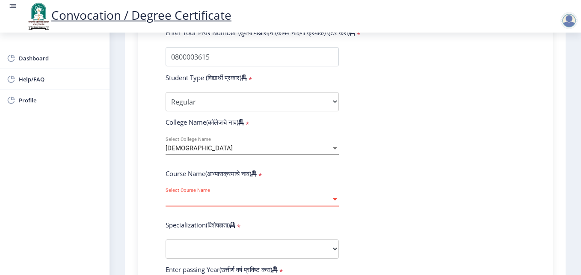
click at [223, 200] on span "Select Course Name" at bounding box center [249, 199] width 166 height 7
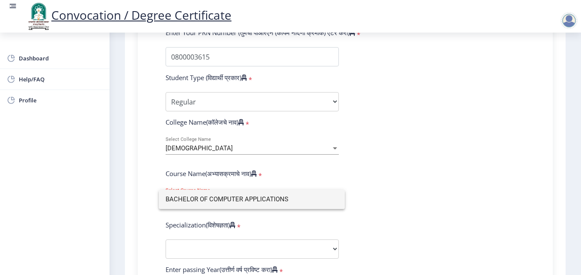
click at [295, 245] on div at bounding box center [290, 137] width 581 height 275
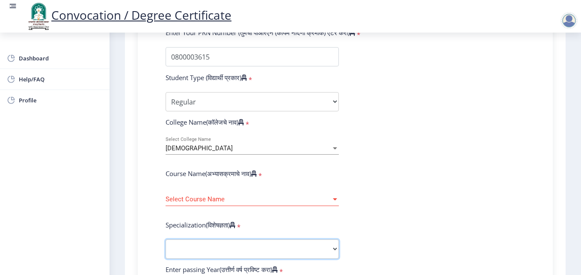
click at [295, 245] on select "Specialization Botany Chemistry Computer Science Electronics Geology Mathematic…" at bounding box center [252, 248] width 173 height 19
select select
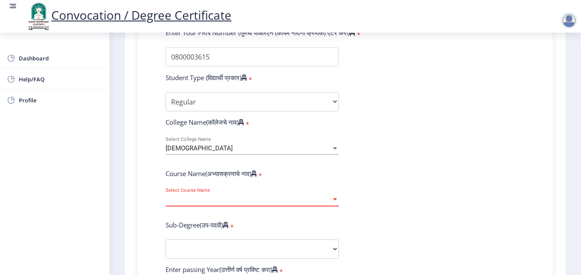
click at [331, 199] on div at bounding box center [335, 199] width 8 height 7
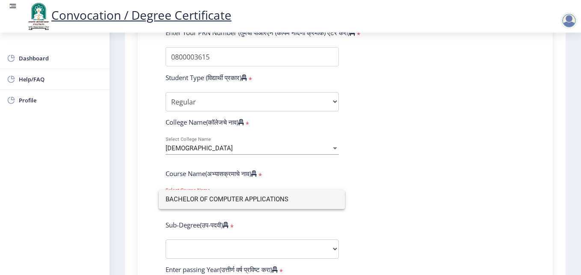
click at [262, 200] on input "BACHELOR OF COMPUTER APPLICATIONS" at bounding box center [252, 199] width 173 height 19
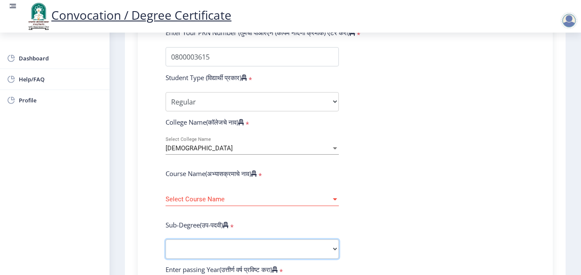
click at [193, 246] on select "Sub-Degree Other" at bounding box center [252, 248] width 173 height 19
select select
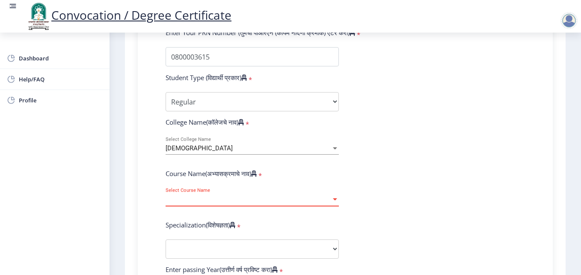
click at [213, 196] on span "Select Course Name" at bounding box center [249, 199] width 166 height 7
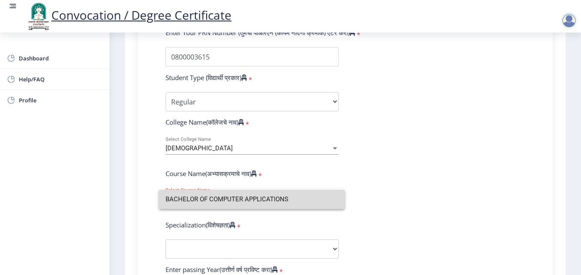
click at [213, 196] on input "BACHELOR OF COMPUTER APPLICATIONS" at bounding box center [252, 199] width 173 height 19
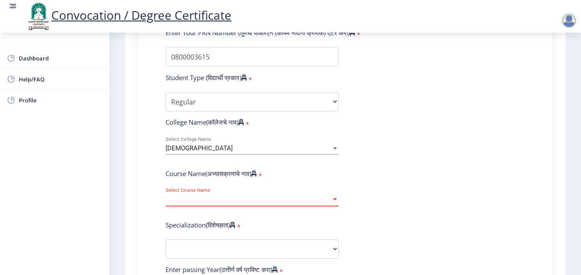
click at [321, 201] on span "Select Course Name" at bounding box center [249, 199] width 166 height 7
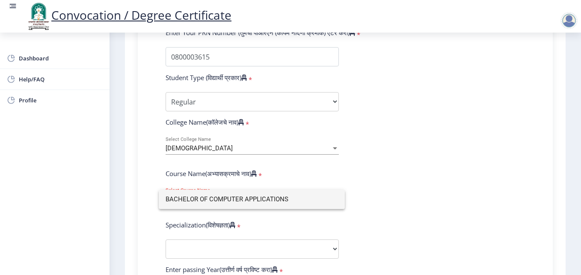
click at [392, 188] on div at bounding box center [290, 137] width 581 height 275
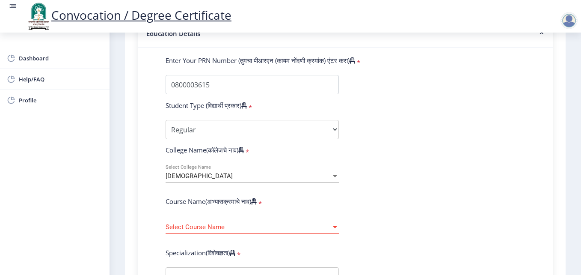
scroll to position [262, 0]
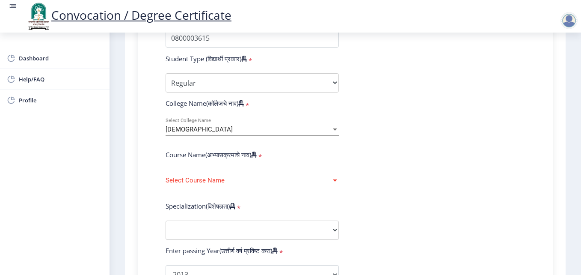
click at [232, 179] on span "Select Course Name" at bounding box center [249, 180] width 166 height 7
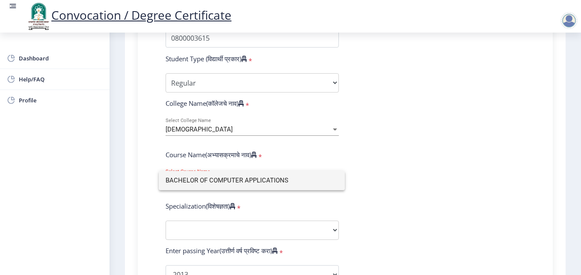
click at [226, 185] on input "BACHELOR OF COMPUTER APPLICATIONS" at bounding box center [252, 180] width 173 height 19
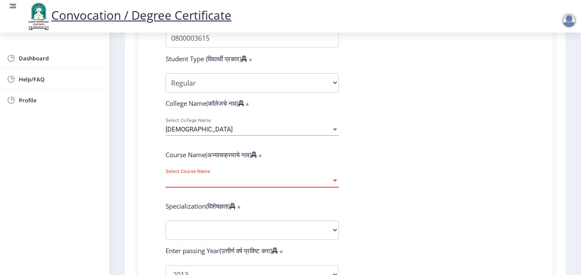
click at [255, 183] on span "Select Course Name" at bounding box center [249, 180] width 166 height 7
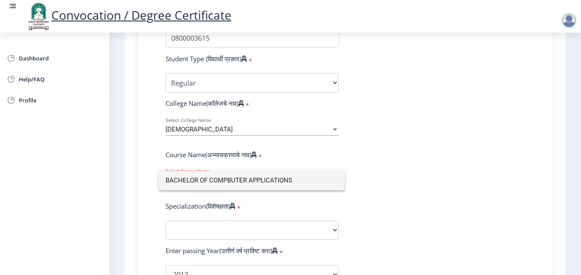
type input "BACHELOR OF COMPUTER APPLICATIONS"
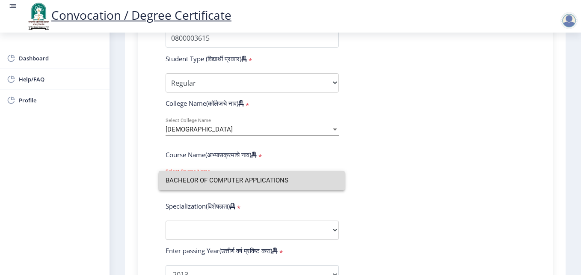
drag, startPoint x: 307, startPoint y: 180, endPoint x: 19, endPoint y: 191, distance: 288.7
click at [19, 191] on div "BACHELOR OF COMPUTER APPLICATIONS" at bounding box center [290, 137] width 581 height 275
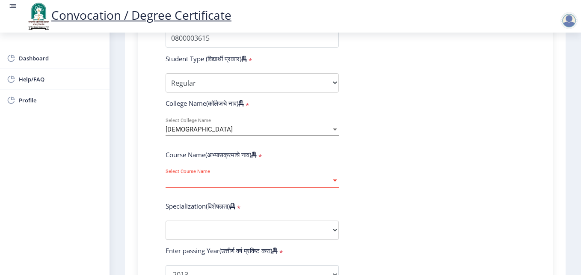
click at [260, 182] on span "Select Course Name" at bounding box center [249, 180] width 166 height 7
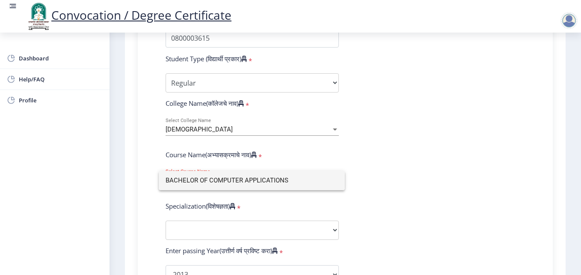
click at [404, 215] on div at bounding box center [290, 137] width 581 height 275
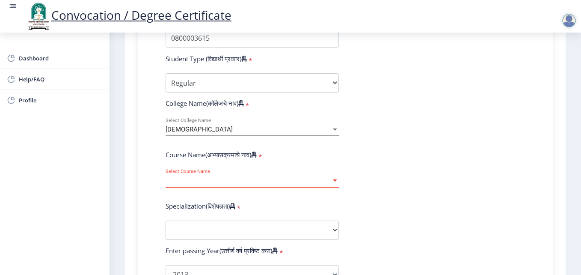
click at [282, 177] on span "Select Course Name" at bounding box center [249, 180] width 166 height 7
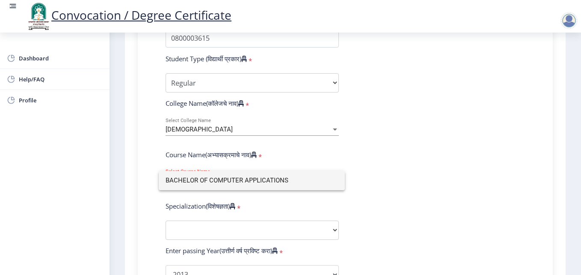
click at [333, 227] on div at bounding box center [290, 137] width 581 height 275
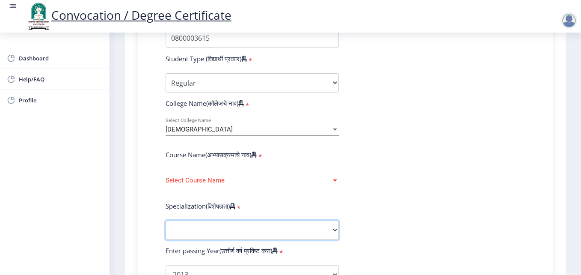
click at [332, 232] on select "Specialization Botany Chemistry Computer Science Electronics Geology Mathematic…" at bounding box center [252, 229] width 173 height 19
select select
click at [222, 173] on div "Select Course Name Select Course Name" at bounding box center [252, 178] width 173 height 18
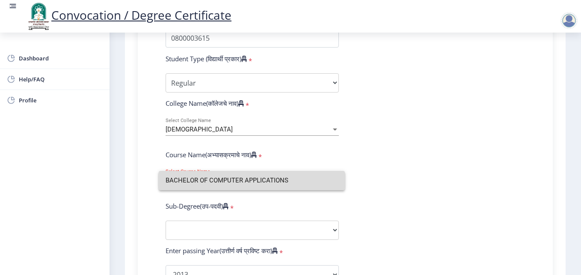
click at [333, 182] on input "BACHELOR OF COMPUTER APPLICATIONS" at bounding box center [252, 180] width 173 height 19
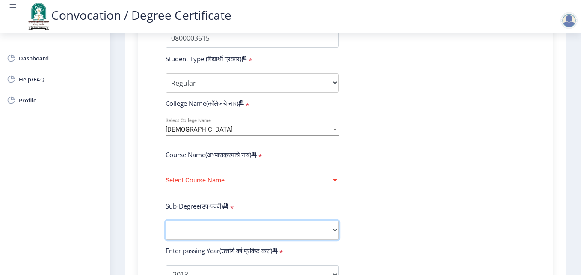
click at [226, 229] on select "Sub-Degree Other" at bounding box center [252, 229] width 173 height 19
select select
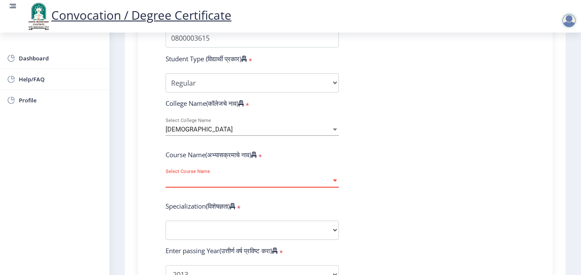
click at [223, 183] on span "Select Course Name" at bounding box center [249, 180] width 166 height 7
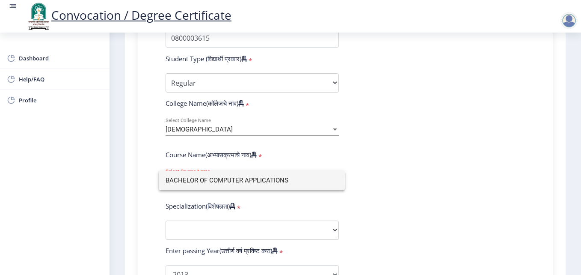
click at [255, 125] on div at bounding box center [290, 137] width 581 height 275
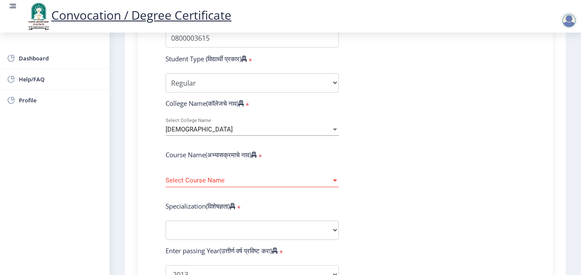
click at [251, 130] on div "Mauli Mahavidyalaya" at bounding box center [249, 129] width 166 height 7
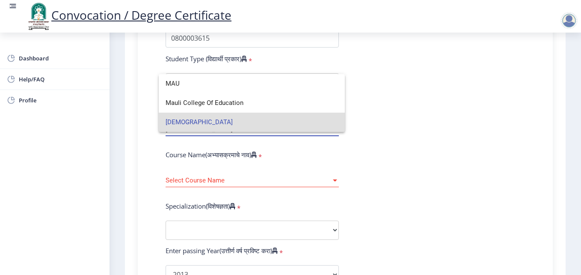
scroll to position [0, 0]
type input "MAULI"
click at [220, 104] on span "Mauli College Of Education" at bounding box center [252, 102] width 173 height 19
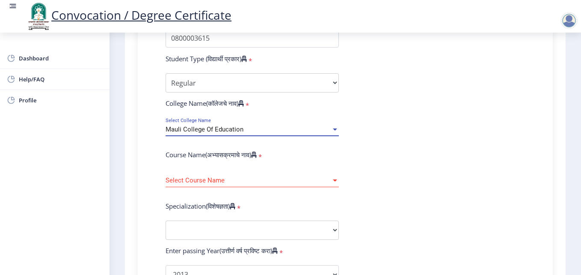
click at [205, 180] on span "Select Course Name" at bounding box center [249, 180] width 166 height 7
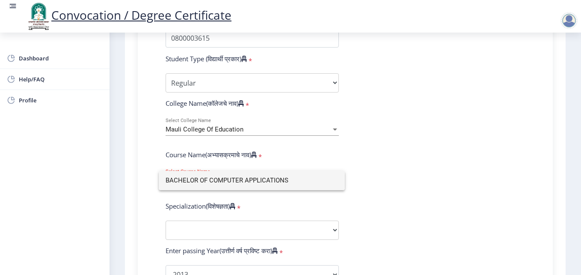
click at [214, 126] on div at bounding box center [290, 137] width 581 height 275
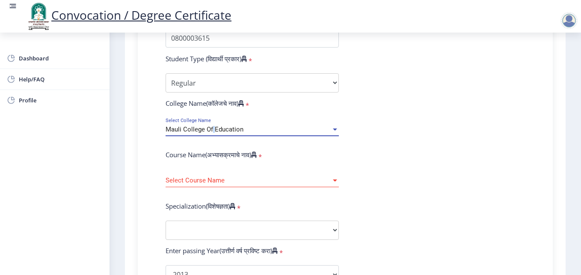
click at [213, 126] on span "Mauli College Of Education" at bounding box center [205, 129] width 78 height 8
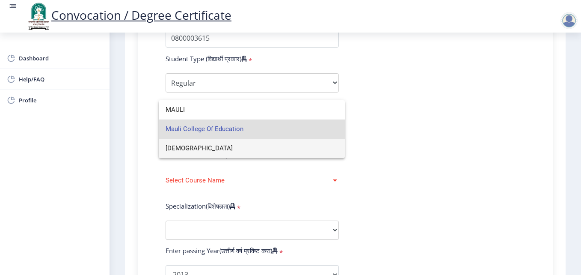
click at [202, 148] on span "Mauli Mahavidyalaya" at bounding box center [252, 148] width 173 height 19
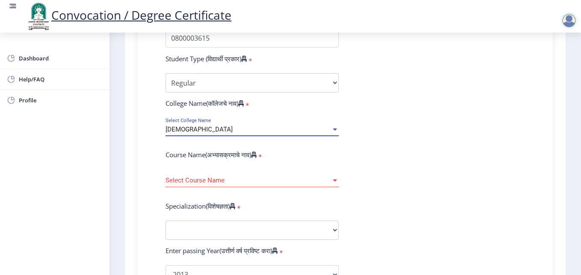
click at [202, 179] on span "Select Course Name" at bounding box center [249, 180] width 166 height 7
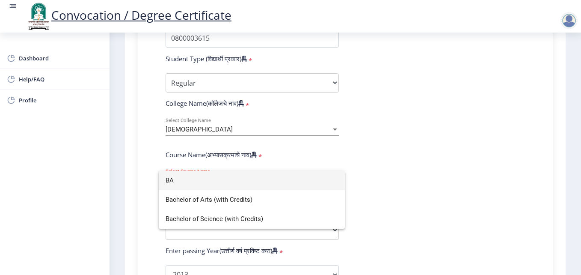
type input "B"
click at [236, 220] on span "Bachelor of Science (with Credits)" at bounding box center [252, 218] width 173 height 19
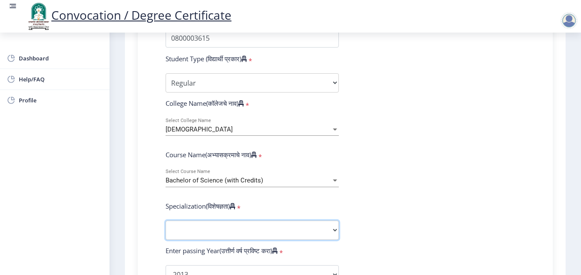
click at [232, 225] on select "Specialization Botany Chemistry Computer Science Electronics Geology Mathematic…" at bounding box center [252, 229] width 173 height 19
select select
click at [205, 223] on select "Sub-Degree Biotechnology Entire Computer Science Entrepreneurship Other" at bounding box center [252, 229] width 173 height 19
click at [194, 229] on select "Specialization Botany Chemistry Computer Science Electronics Geology Mathematic…" at bounding box center [252, 229] width 173 height 19
select select "Computer Science"
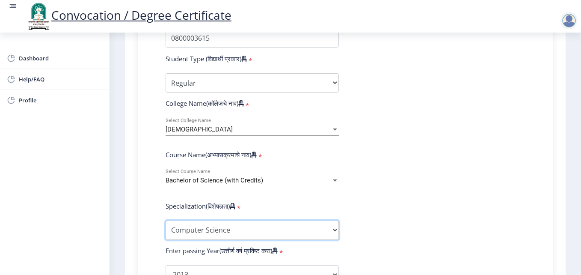
click at [166, 220] on select "Specialization Botany Chemistry Computer Science Electronics Geology Mathematic…" at bounding box center [252, 229] width 173 height 19
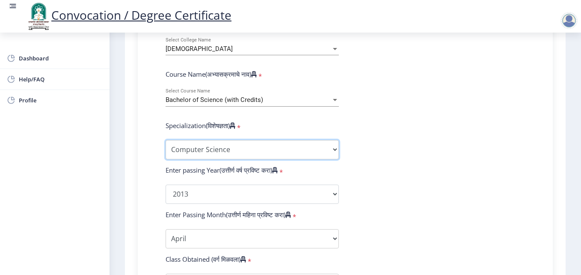
scroll to position [300, 0]
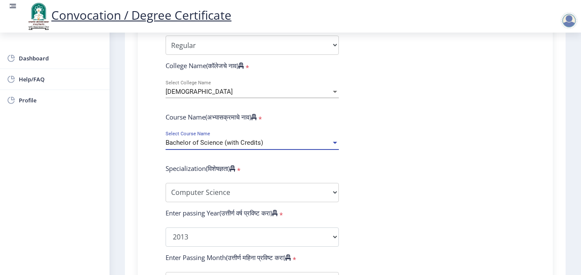
click at [332, 140] on div at bounding box center [335, 142] width 8 height 7
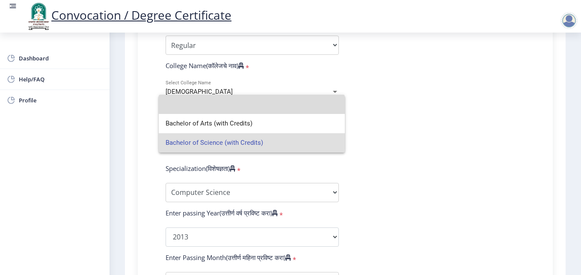
click at [250, 106] on input at bounding box center [252, 104] width 173 height 19
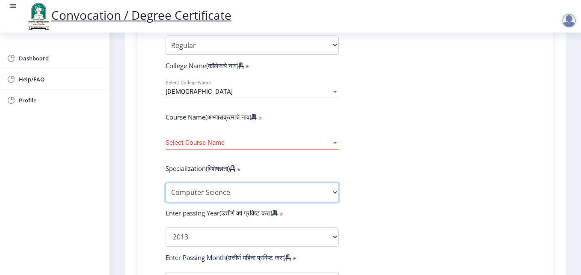
click at [259, 191] on select "Specialization Botany Chemistry Computer Science Electronics Geology Mathematic…" at bounding box center [252, 192] width 173 height 19
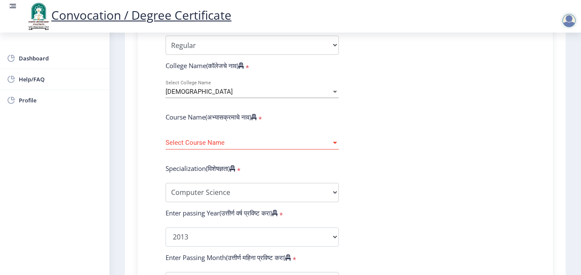
click at [449, 188] on form "Enter Your PRN Number (तुमचा पीआरएन (कायम नोंदणी क्रमांक) एंटर करा) * Student T…" at bounding box center [345, 221] width 372 height 498
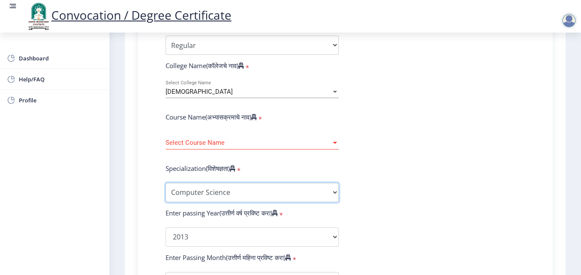
click at [250, 190] on select "Specialization Botany Chemistry Computer Science Electronics Geology Mathematic…" at bounding box center [252, 192] width 173 height 19
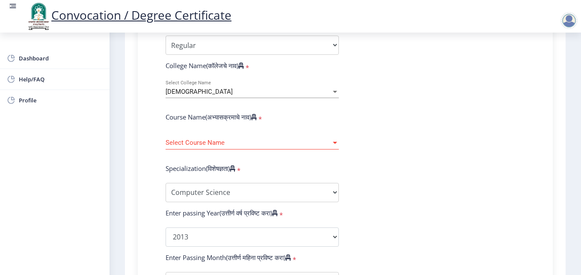
click at [459, 223] on form "Enter Your PRN Number (तुमचा पीआरएन (कायम नोंदणी क्रमांक) एंटर करा) * Student T…" at bounding box center [345, 221] width 372 height 498
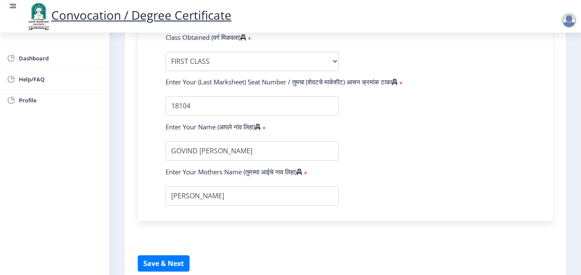
scroll to position [604, 0]
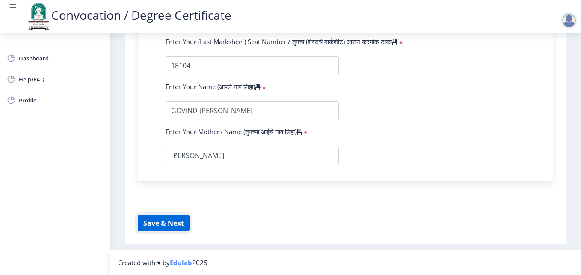
click at [164, 219] on button "Save & Next" at bounding box center [164, 223] width 52 height 16
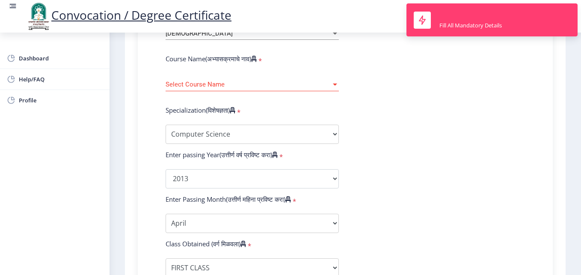
scroll to position [219, 0]
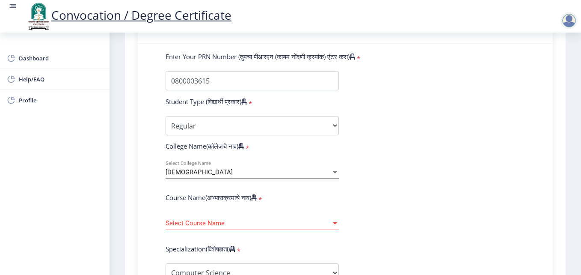
click at [219, 220] on span "Select Course Name" at bounding box center [249, 223] width 166 height 7
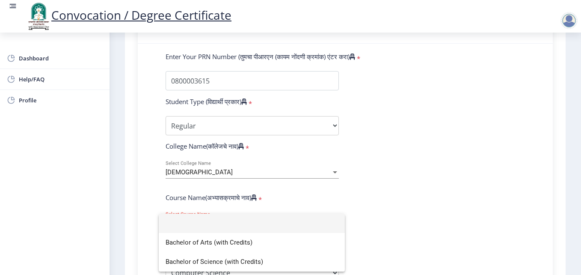
click at [262, 196] on div at bounding box center [290, 137] width 581 height 275
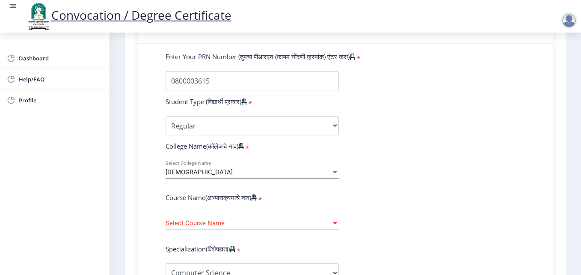
click at [257, 196] on icon at bounding box center [254, 197] width 6 height 6
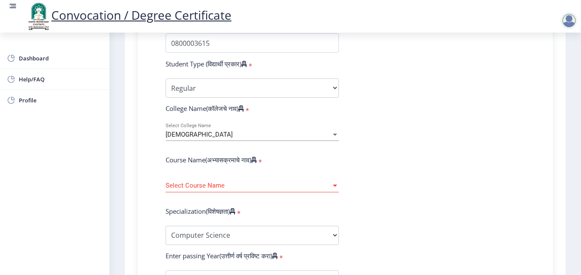
scroll to position [300, 0]
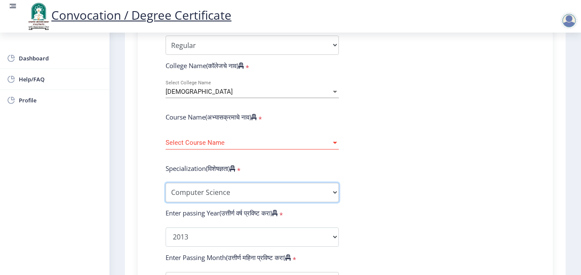
click at [231, 193] on select "Specialization Botany Chemistry Computer Science Electronics Geology Mathematic…" at bounding box center [252, 192] width 173 height 19
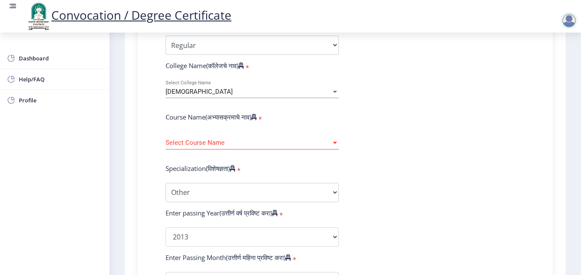
select select
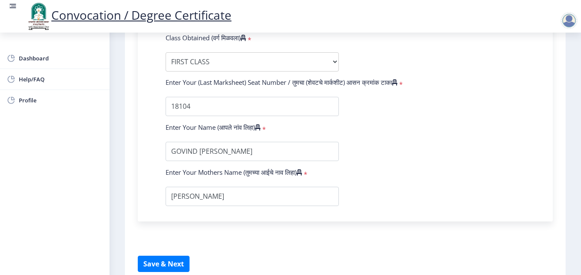
scroll to position [604, 0]
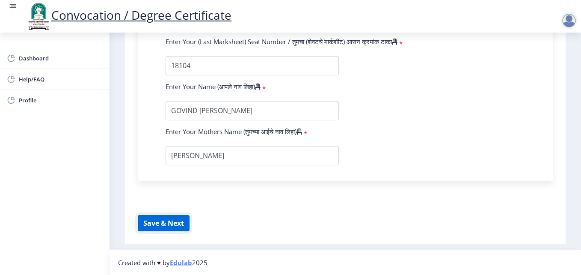
click at [169, 224] on button "Save & Next" at bounding box center [164, 223] width 52 height 16
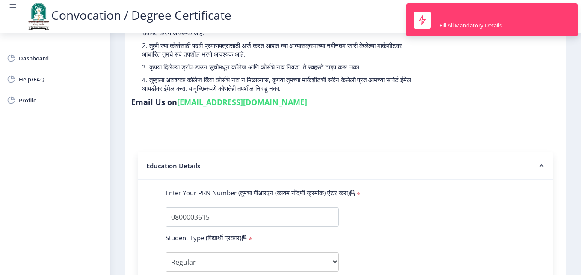
scroll to position [5, 0]
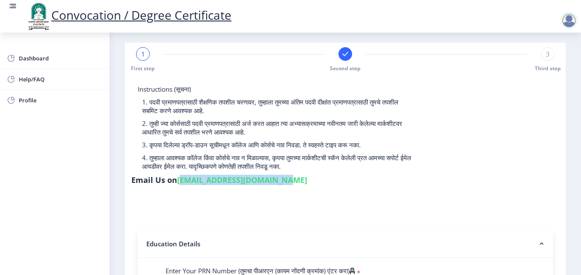
drag, startPoint x: 179, startPoint y: 181, endPoint x: 277, endPoint y: 182, distance: 97.2
click at [277, 182] on div "Instructions (सूचना) 1. पदवी प्रमाणपत्रासाठी शैक्षणिक तपशील चरणावर, तुम्हाला तु…" at bounding box center [345, 137] width 428 height 104
drag, startPoint x: 277, startPoint y: 182, endPoint x: 370, endPoint y: 184, distance: 93.8
click at [370, 184] on div "Instructions (सूचना) 1. पदवी प्रमाणपत्रासाठी शैक्षणिक तपशील चरणावर, तुम्हाला तु…" at bounding box center [345, 137] width 428 height 104
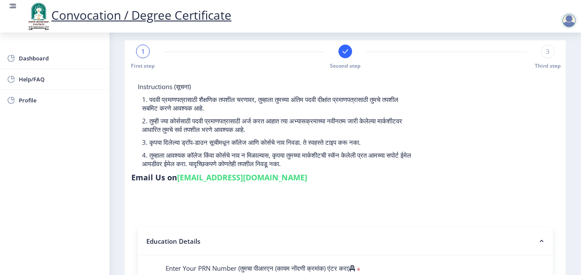
scroll to position [0, 0]
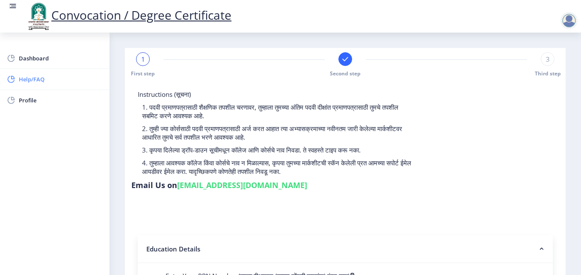
click at [28, 82] on span "Help/FAQ" at bounding box center [61, 79] width 84 height 10
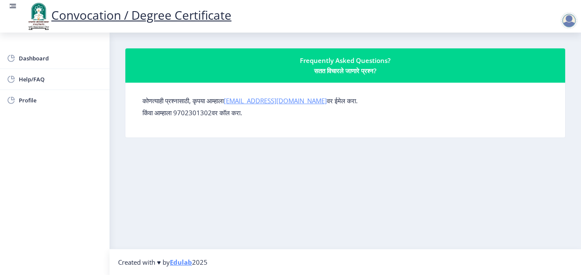
click at [275, 102] on link "su.sfc@studentscenter.in" at bounding box center [275, 100] width 103 height 9
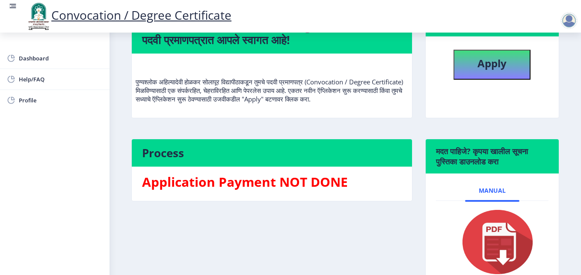
scroll to position [149, 0]
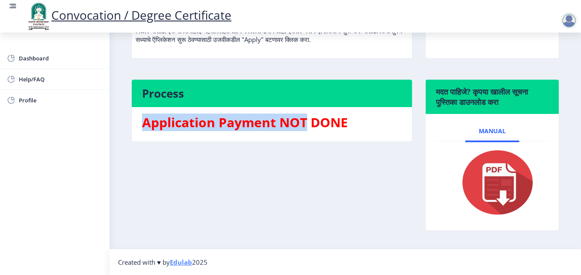
drag, startPoint x: 142, startPoint y: 123, endPoint x: 307, endPoint y: 140, distance: 166.2
click at [307, 140] on nb-card-body "Application Payment NOT DONE" at bounding box center [272, 124] width 280 height 34
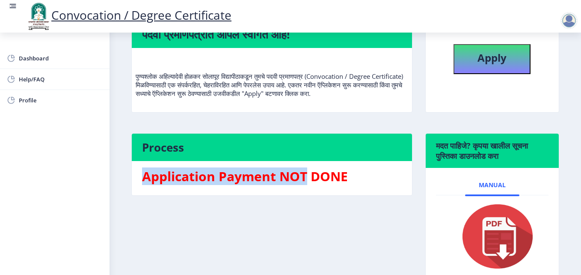
scroll to position [0, 0]
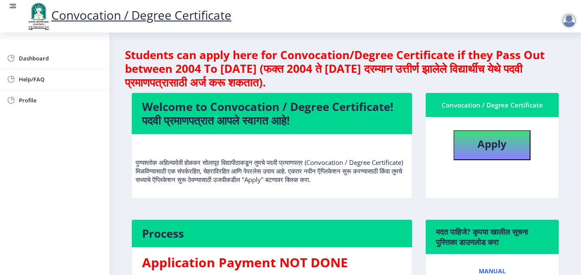
click at [569, 17] on div at bounding box center [569, 20] width 17 height 17
click at [550, 67] on span "Log out" at bounding box center [547, 67] width 55 height 10
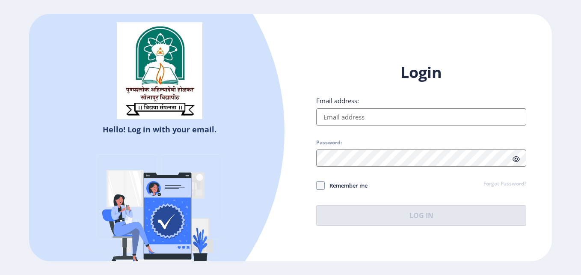
type input "[EMAIL_ADDRESS][DOMAIN_NAME]"
